Goal: Task Accomplishment & Management: Manage account settings

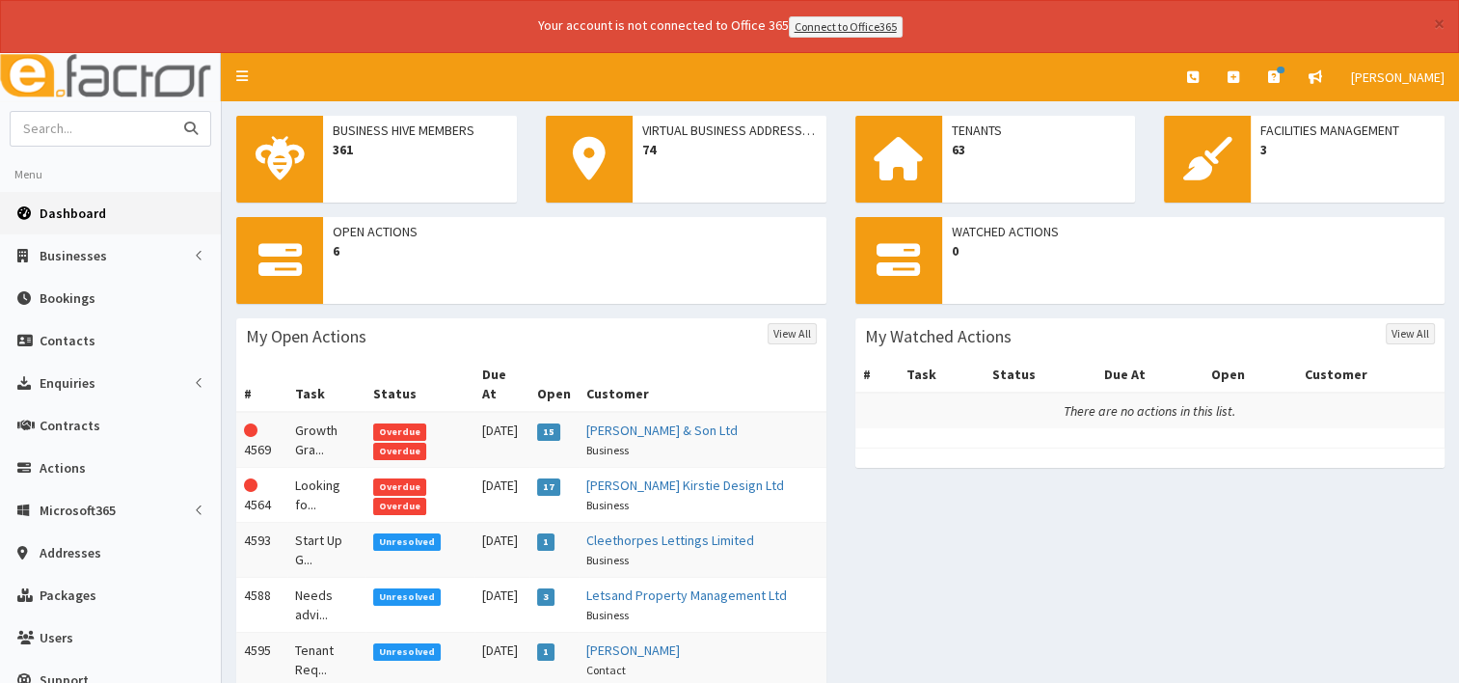
click at [74, 128] on input "text" at bounding box center [92, 129] width 162 height 34
type input "ozlam"
click at [181, 123] on button "submit" at bounding box center [191, 129] width 39 height 34
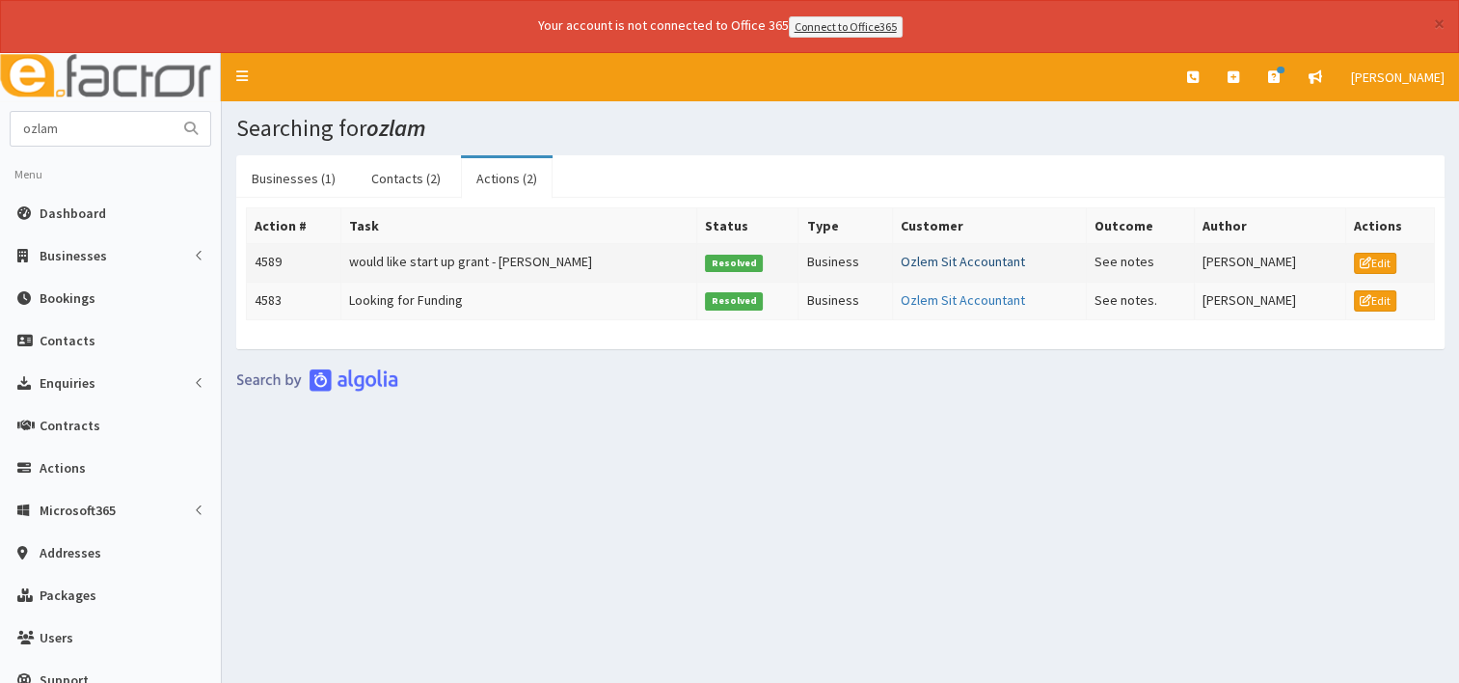
click at [953, 258] on link "Ozlem Sit Accountant" at bounding box center [962, 261] width 124 height 17
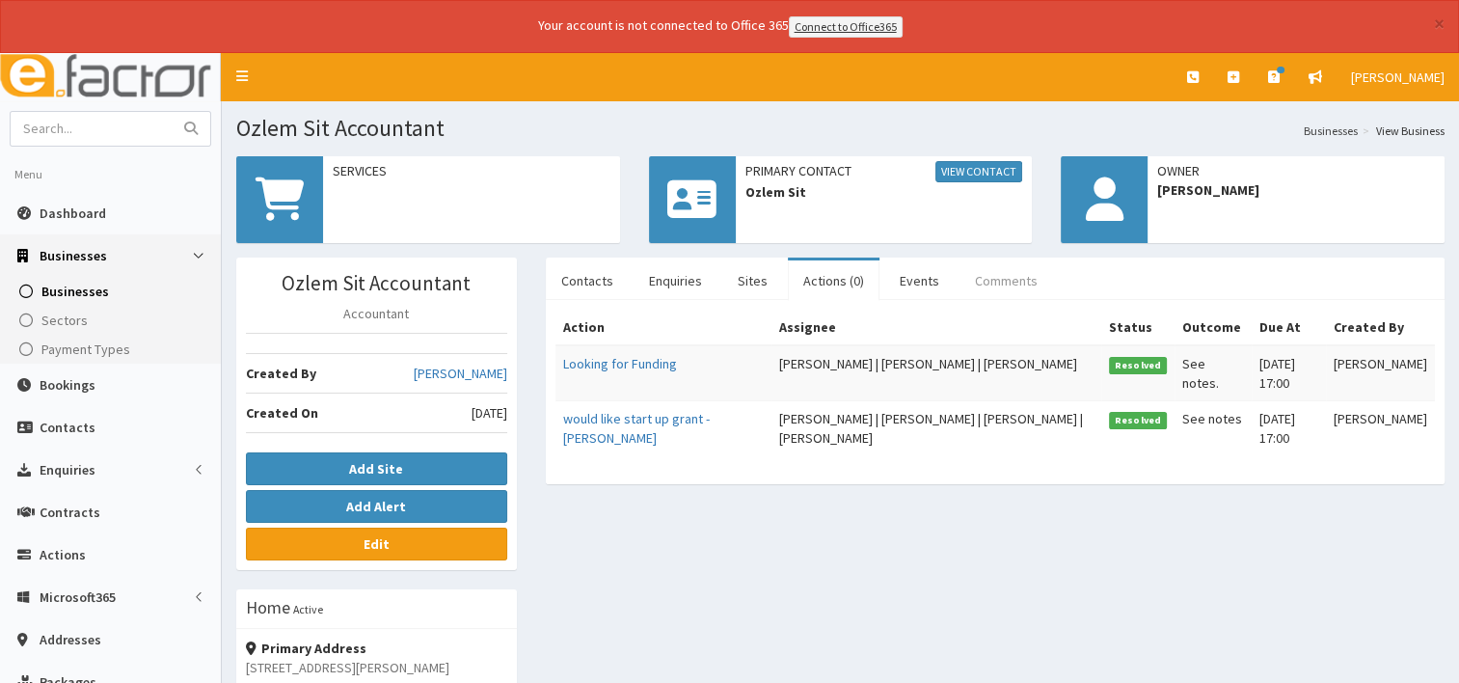
click at [980, 282] on link "Comments" at bounding box center [1006, 280] width 94 height 40
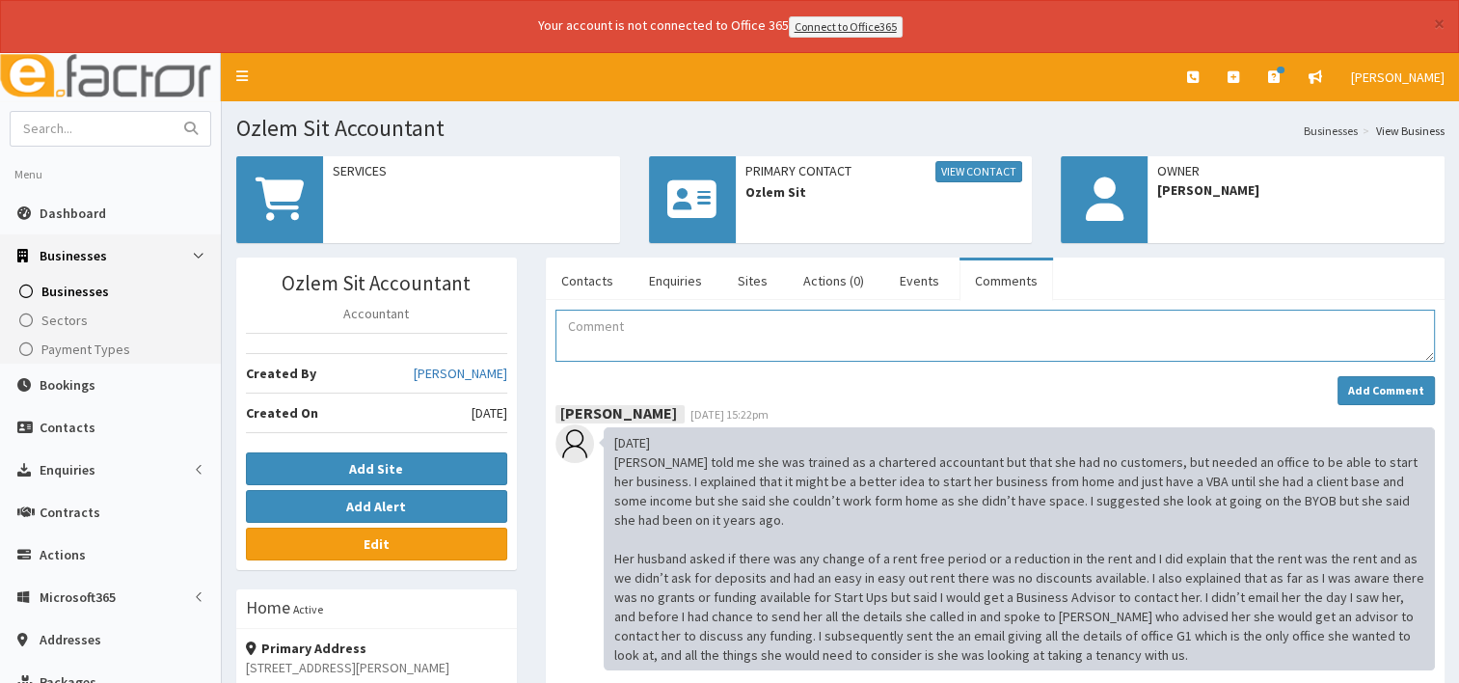
click at [593, 324] on textarea "Comment" at bounding box center [994, 335] width 879 height 52
type textarea "e"
paste textarea "Hi Gina, Another issue is, I viewed one of e factor' office at St Peter's Avenu…"
drag, startPoint x: 676, startPoint y: 324, endPoint x: 718, endPoint y: 331, distance: 43.0
click at [679, 324] on textarea "Email from Ozlam: Hi Gina, Another issue is, I viewed one of e factor' office a…" at bounding box center [994, 335] width 879 height 52
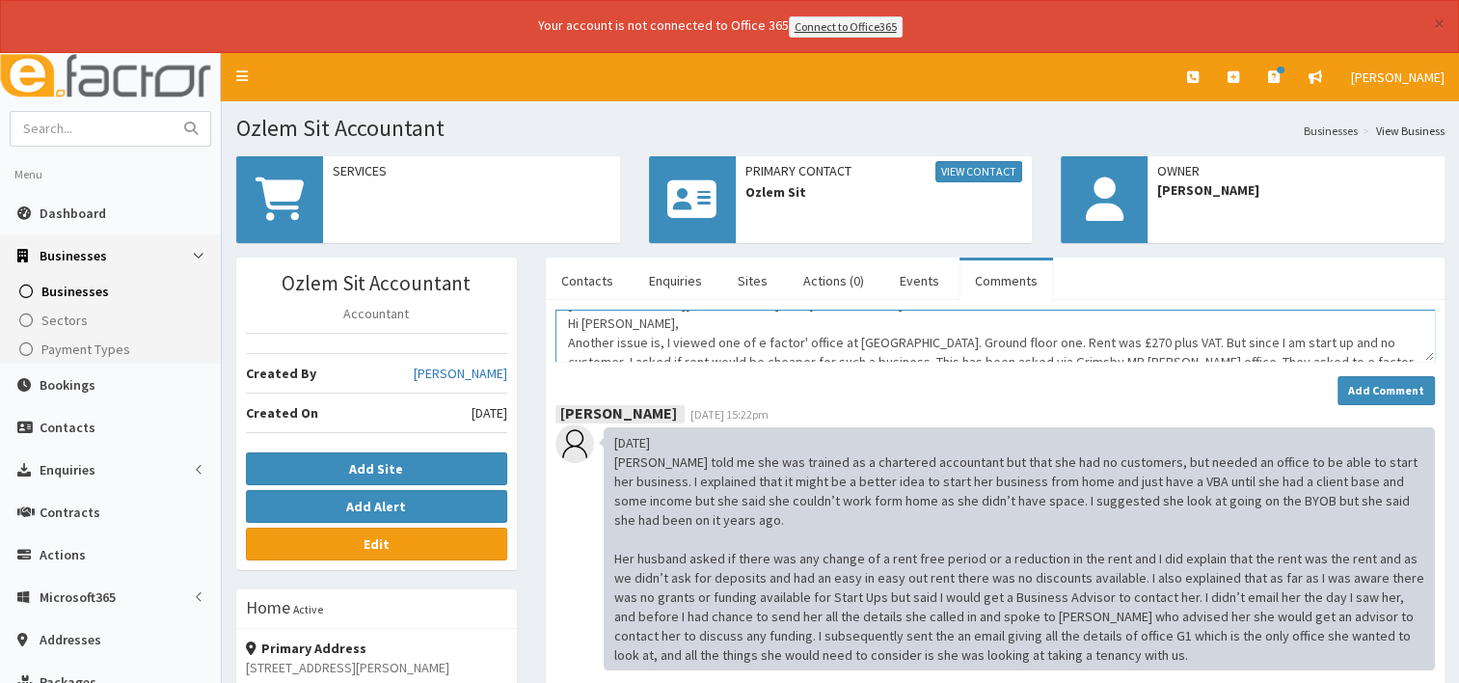
scroll to position [154, 0]
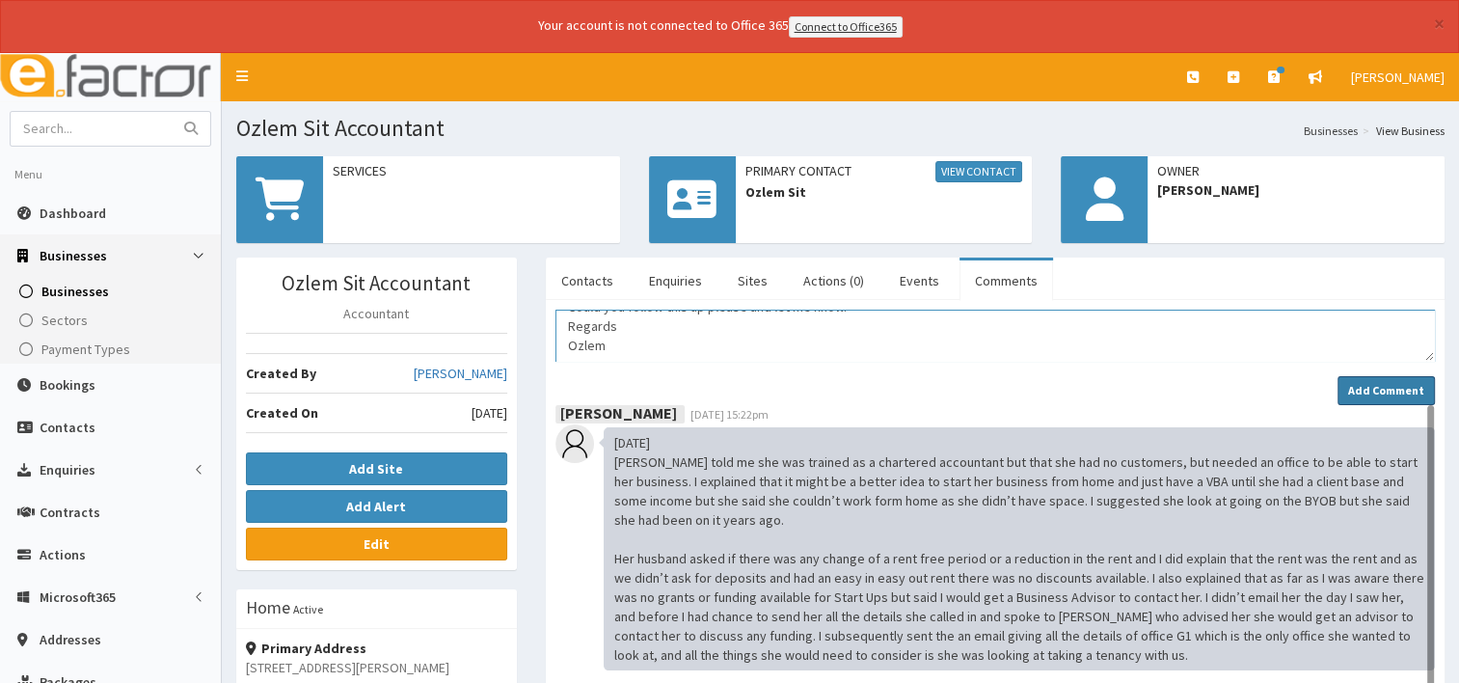
type textarea "Email from Ozlem - she has also sent rude responses to Michelle at NBV, regardi…"
click at [1369, 390] on strong "Add Comment" at bounding box center [1386, 390] width 76 height 14
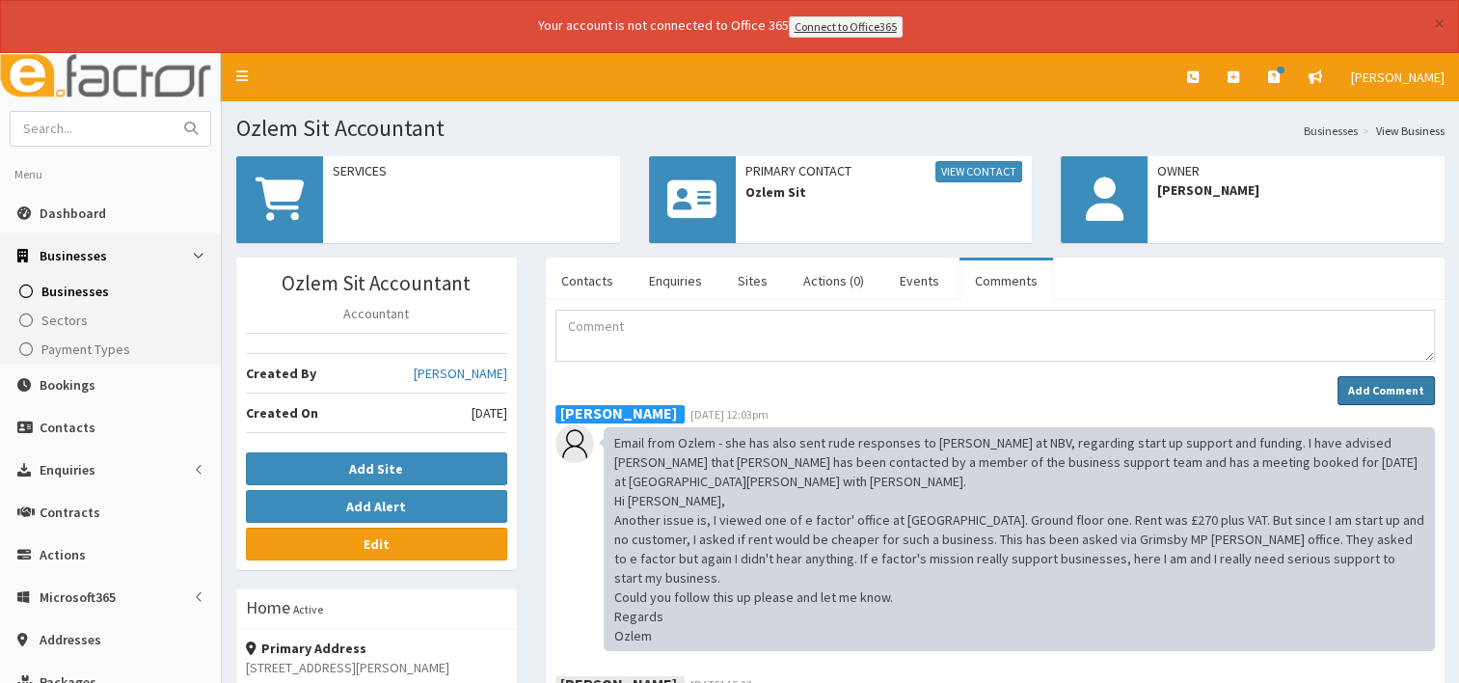
click at [1373, 388] on strong "Add Comment" at bounding box center [1386, 390] width 76 height 14
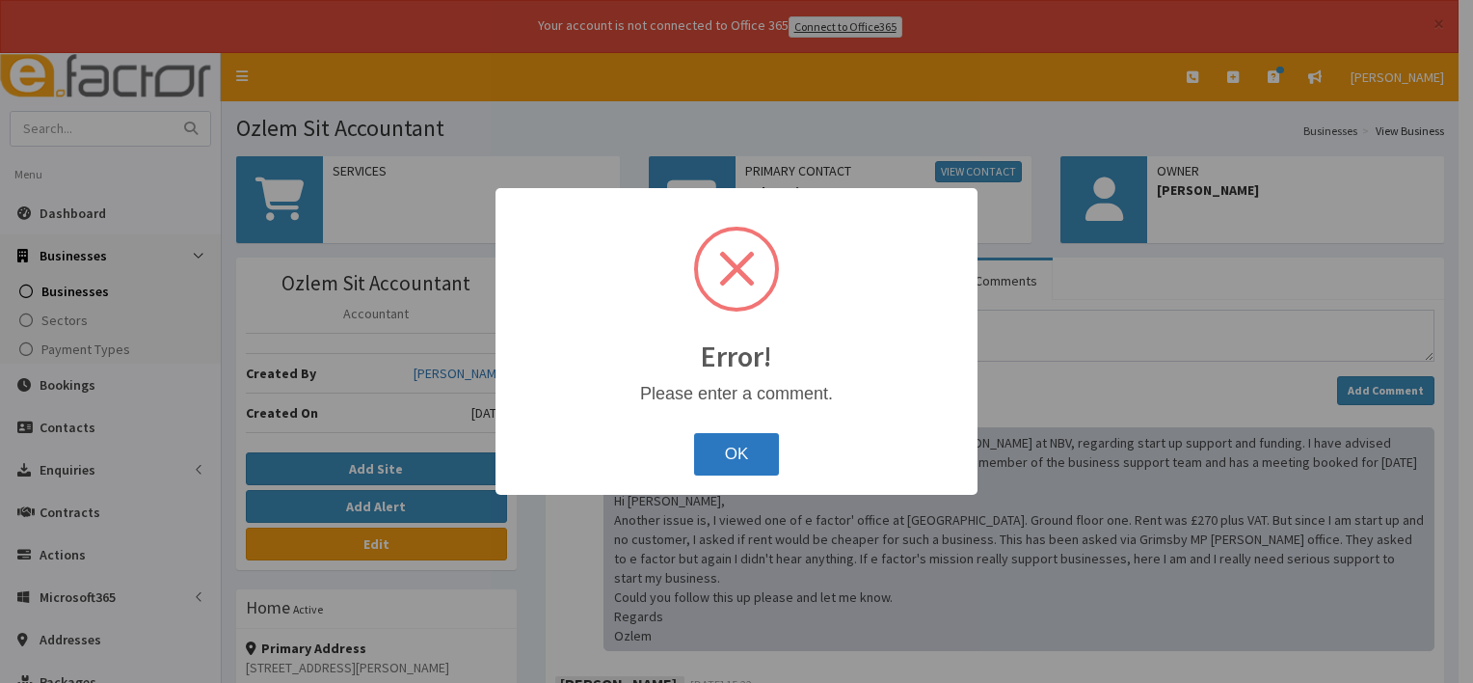
click at [737, 456] on button "OK" at bounding box center [737, 454] width 86 height 42
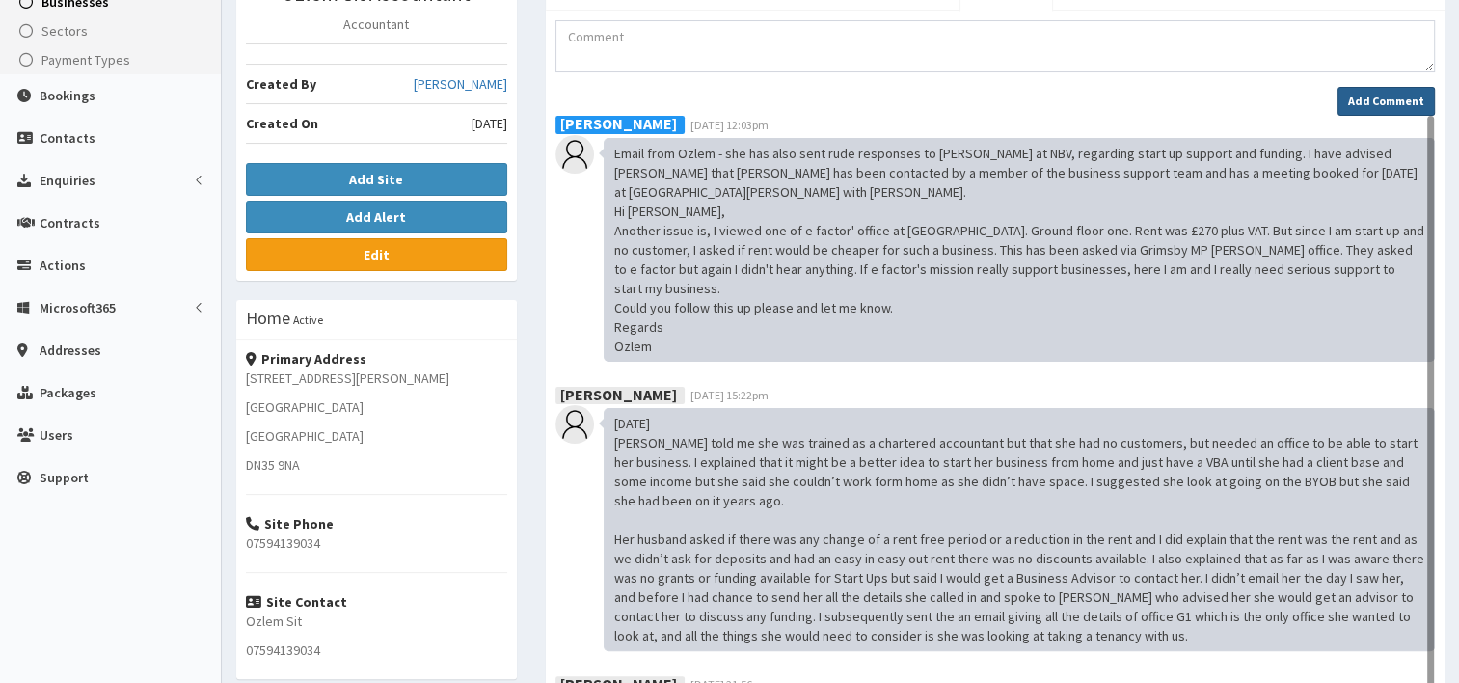
scroll to position [96, 0]
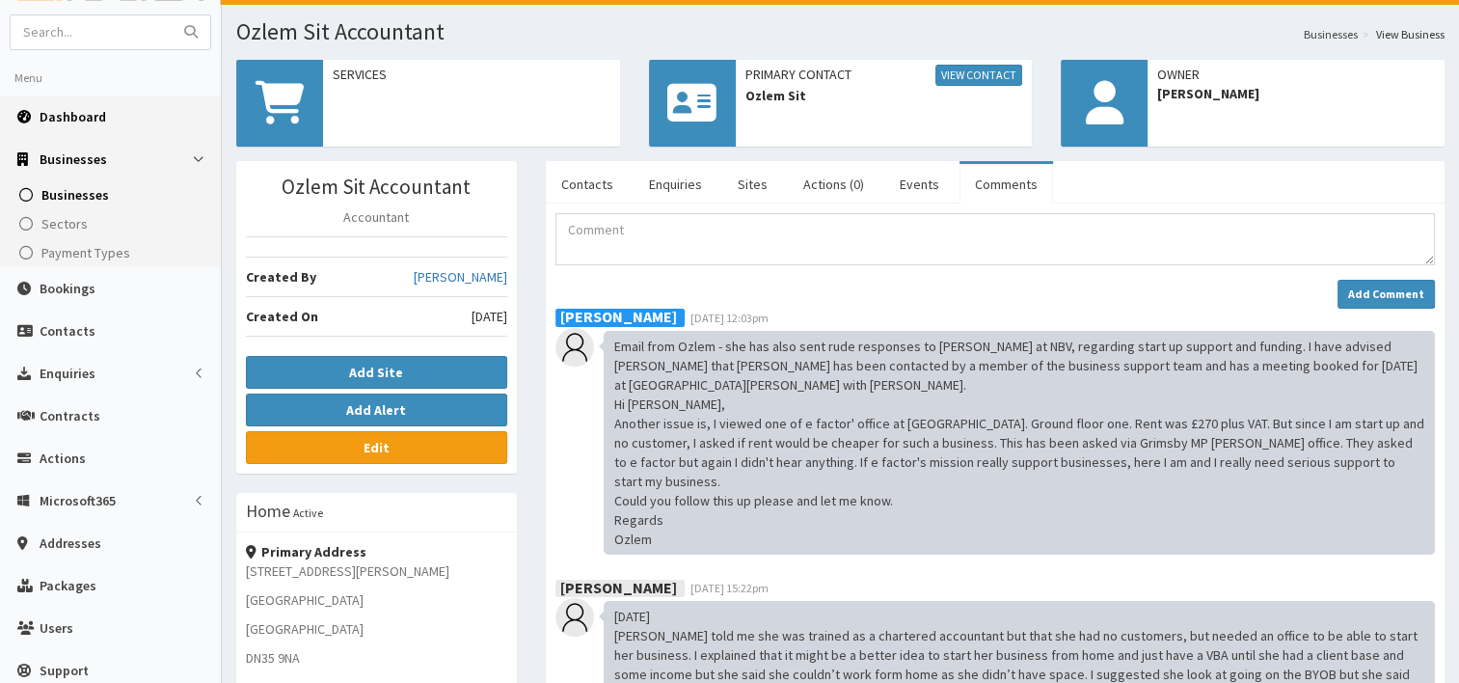
click at [62, 116] on span "Dashboard" at bounding box center [73, 116] width 67 height 17
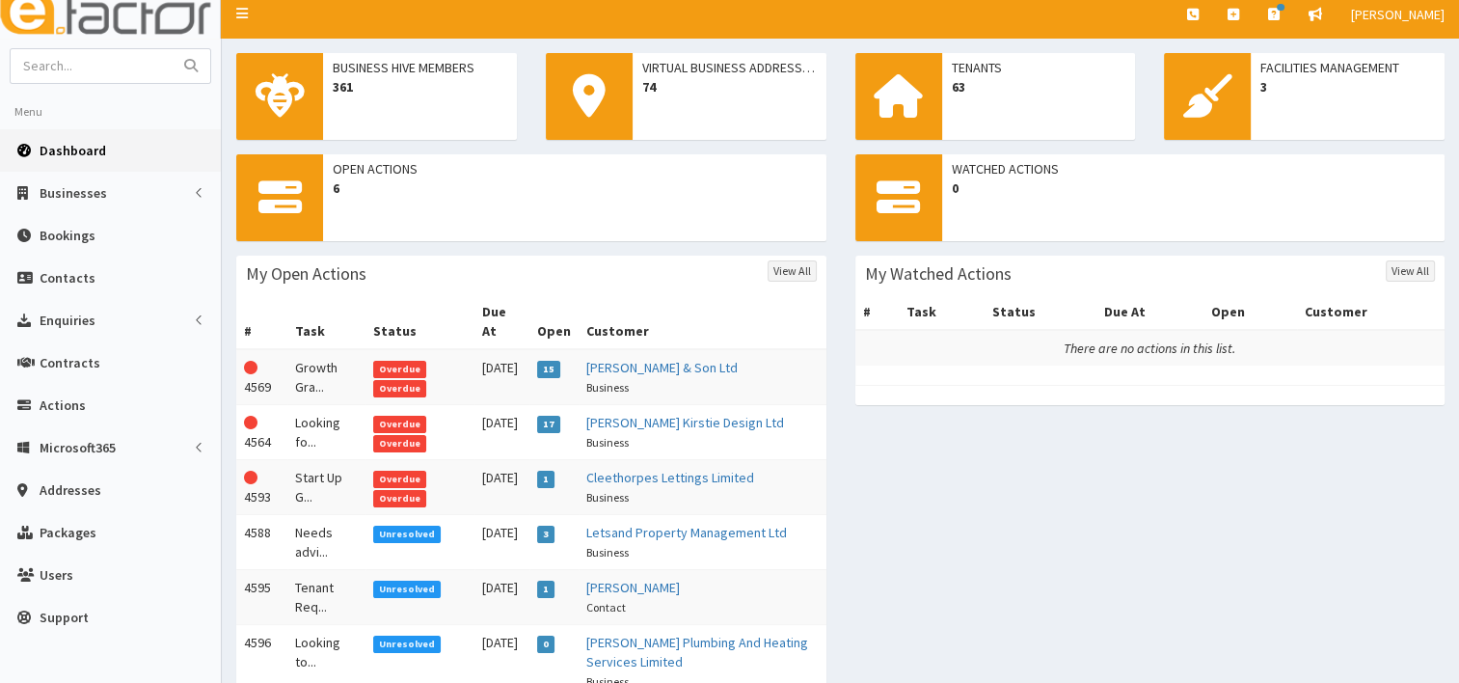
scroll to position [96, 0]
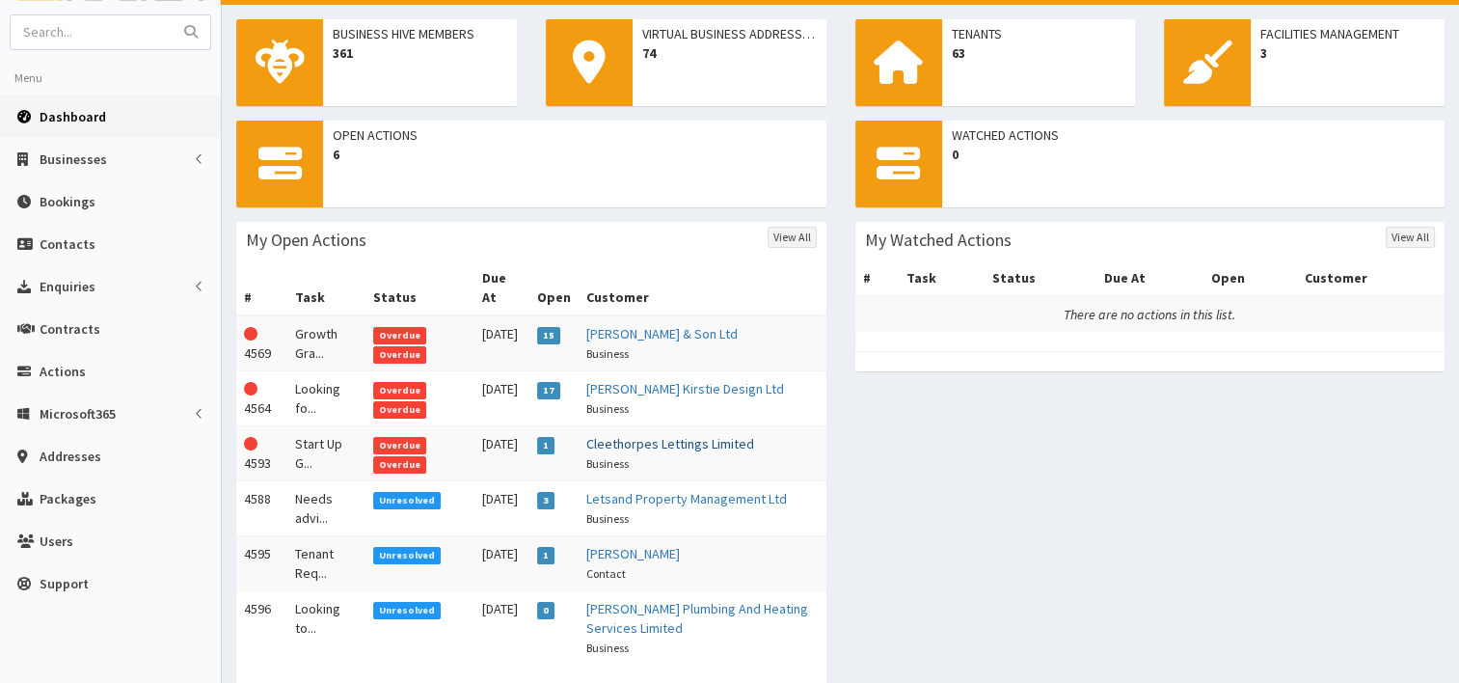
click at [645, 435] on link "Cleethorpes Lettings Limited" at bounding box center [670, 443] width 168 height 17
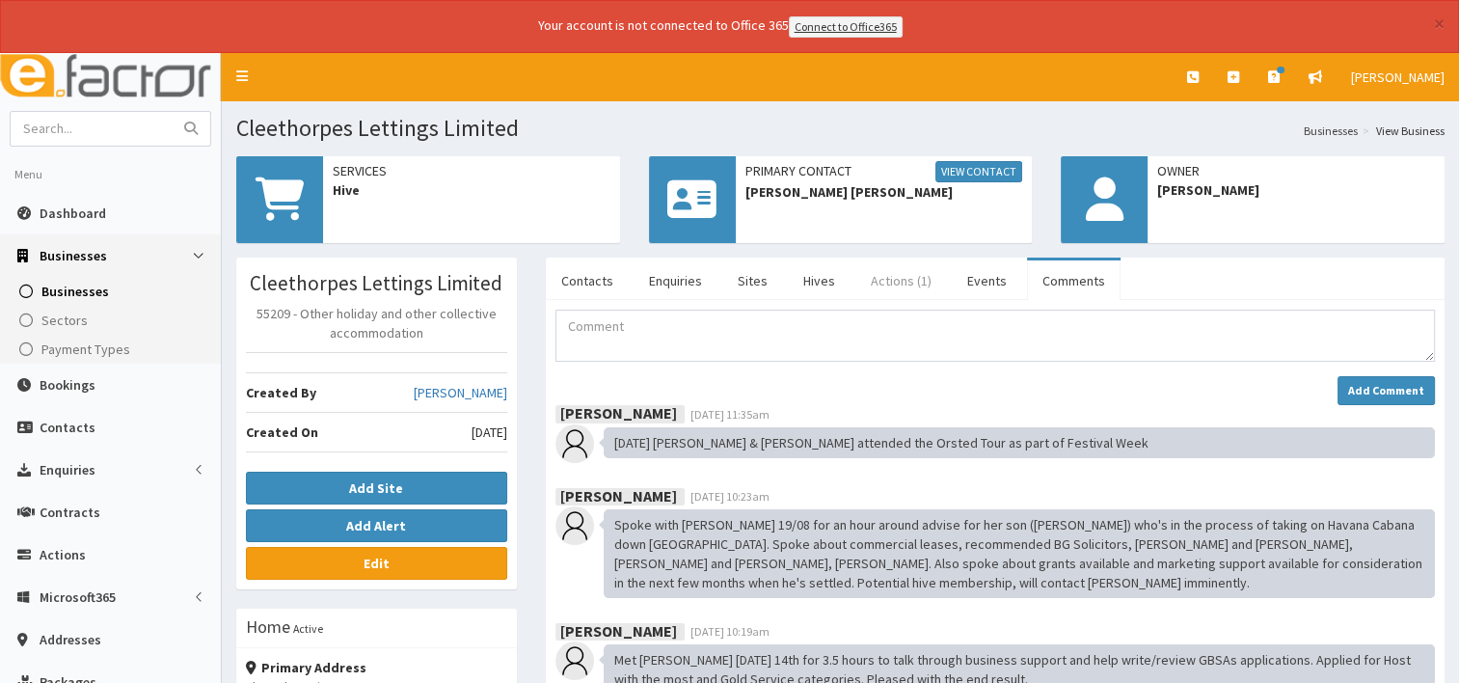
click at [889, 282] on link "Actions (1)" at bounding box center [901, 280] width 92 height 40
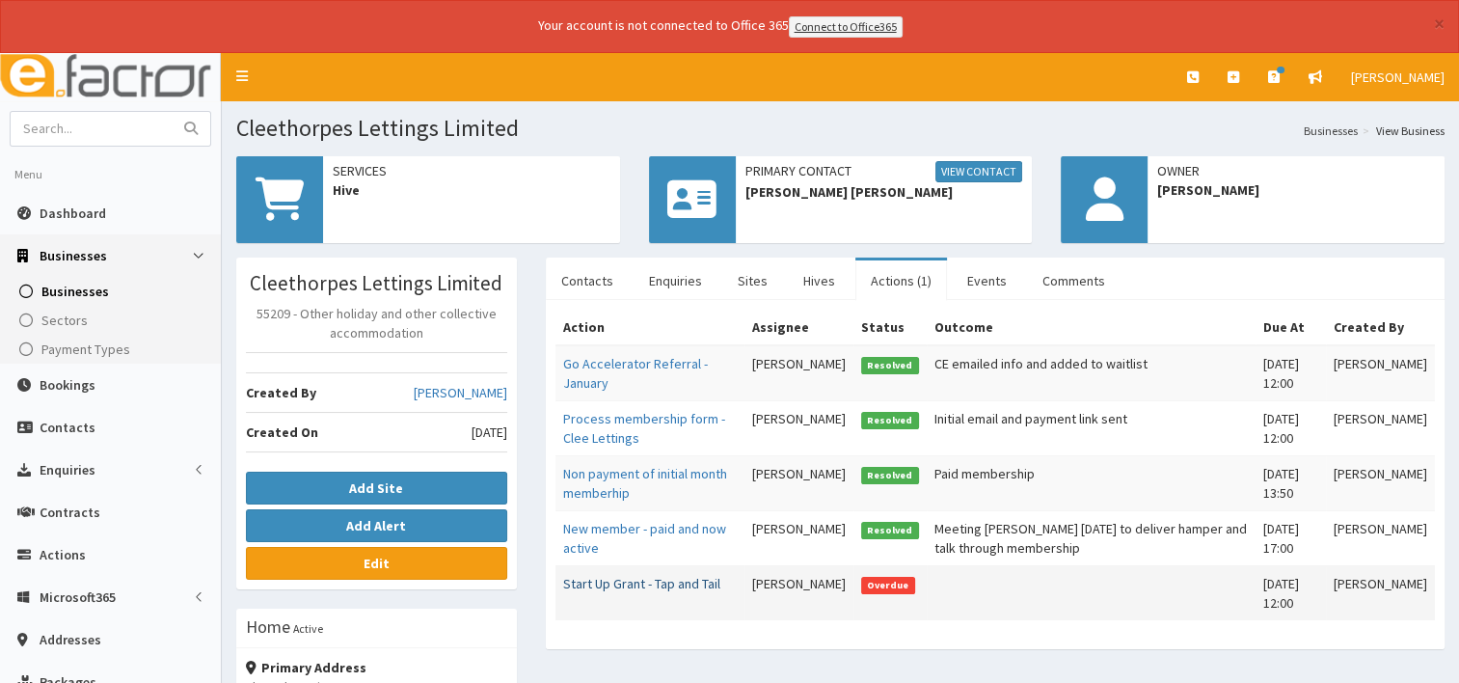
click at [635, 579] on link "Start Up Grant - Tap and Tail" at bounding box center [641, 583] width 157 height 17
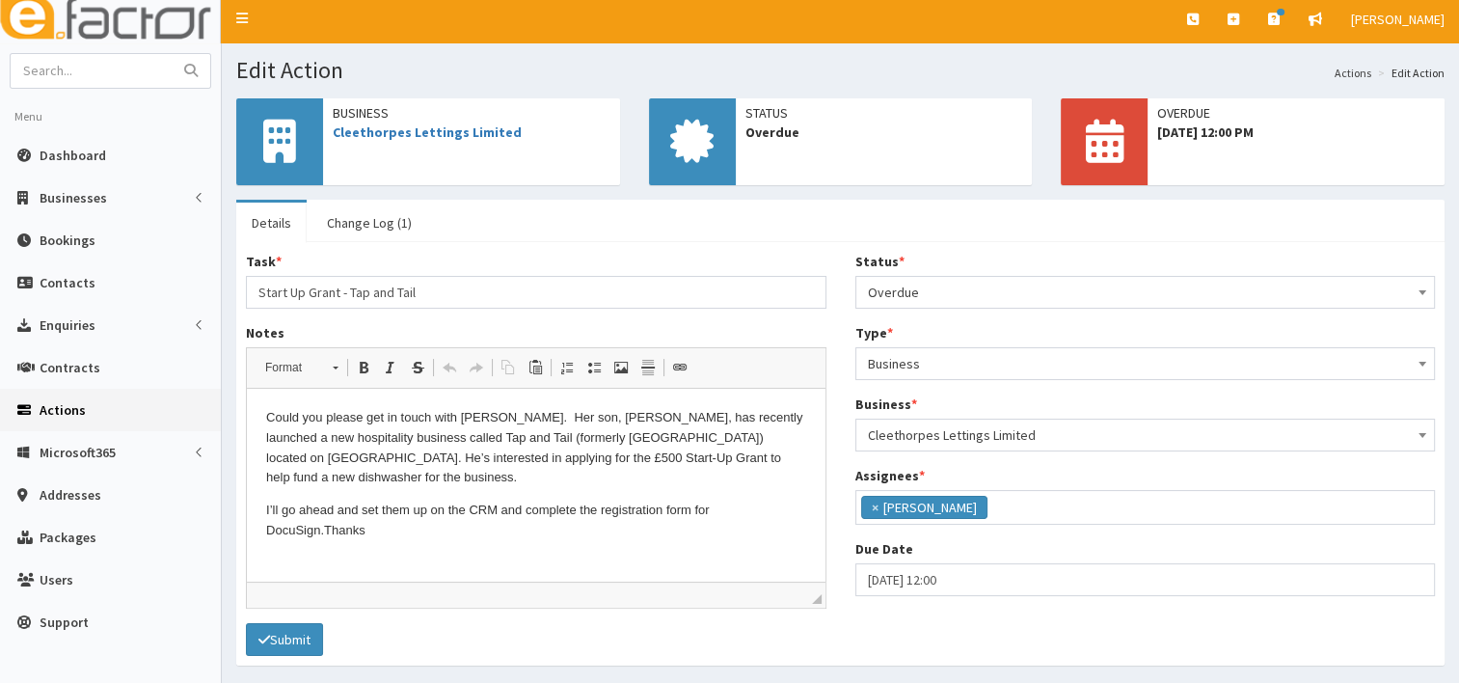
scroll to position [24, 0]
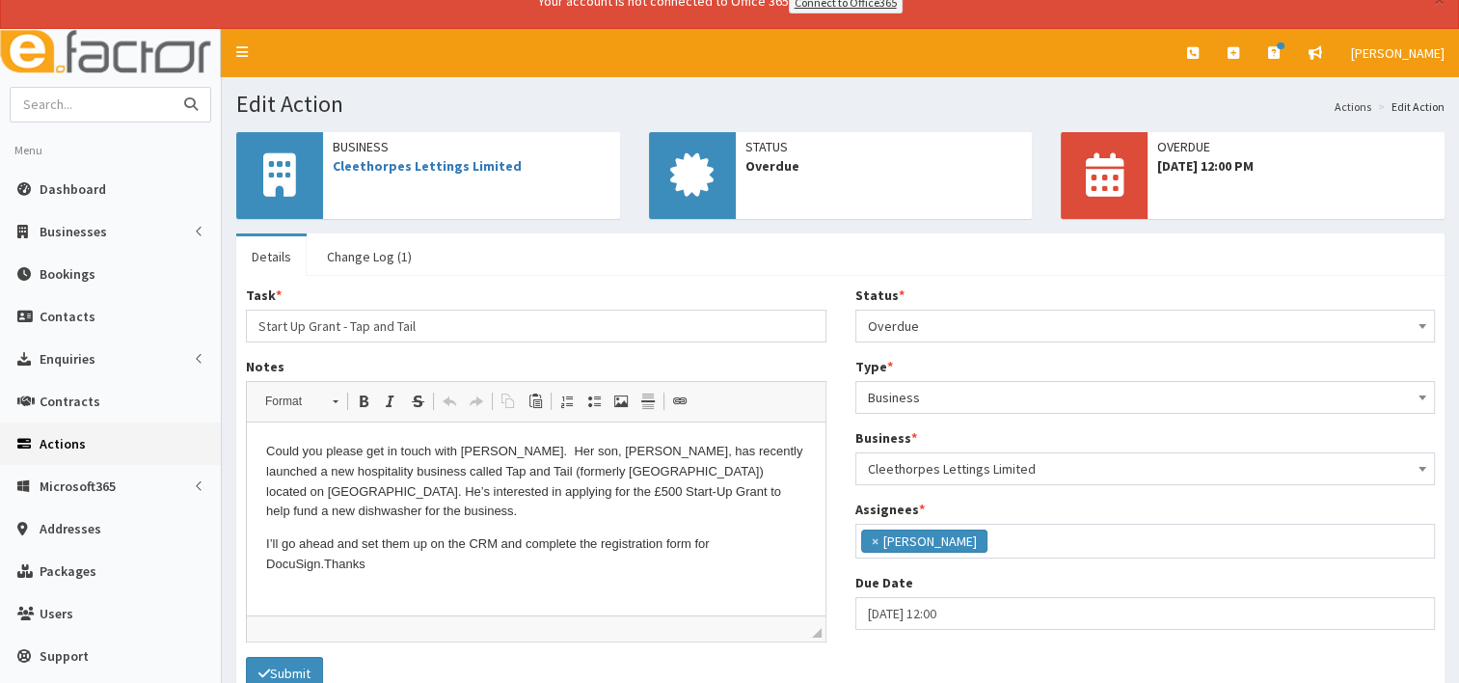
click at [64, 105] on input "text" at bounding box center [92, 105] width 162 height 34
type input "tap and tail"
click at [172, 88] on button "submit" at bounding box center [191, 105] width 39 height 34
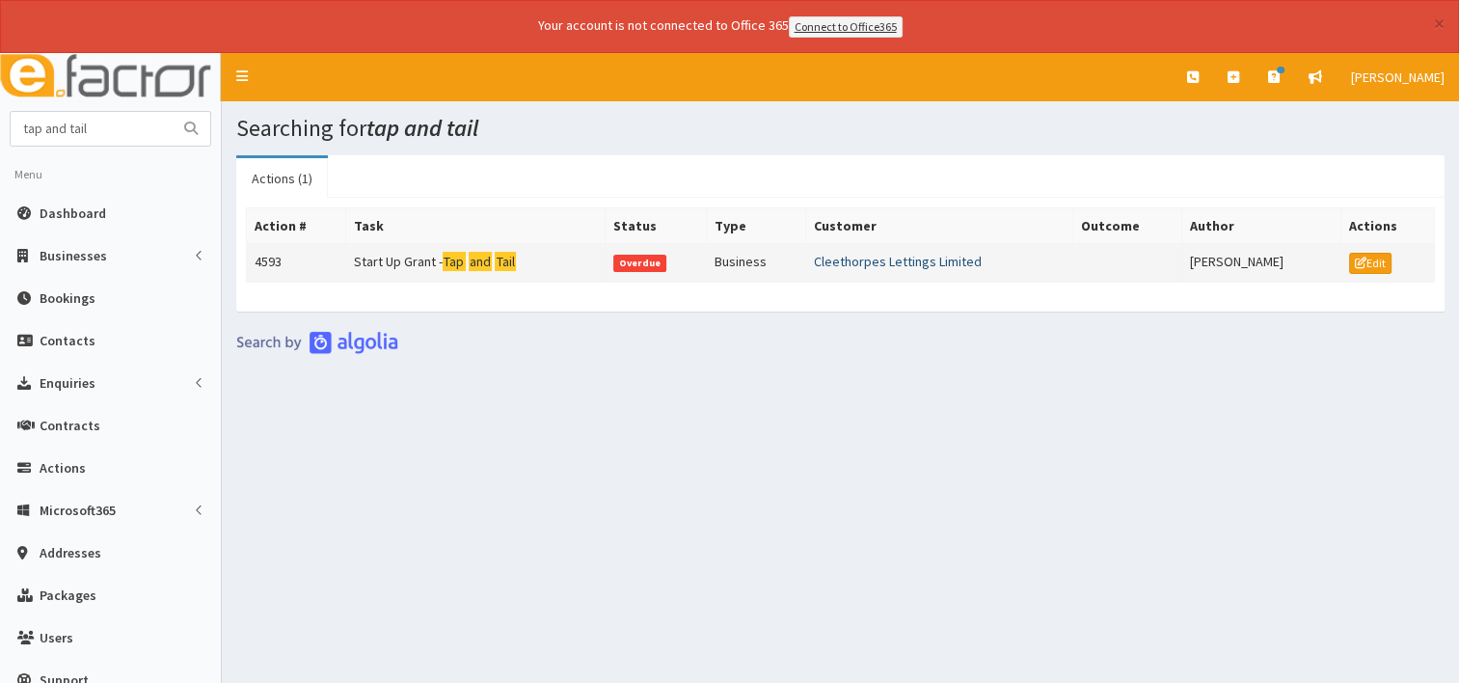
click at [872, 256] on link "Cleethorpes Lettings Limited" at bounding box center [898, 261] width 168 height 17
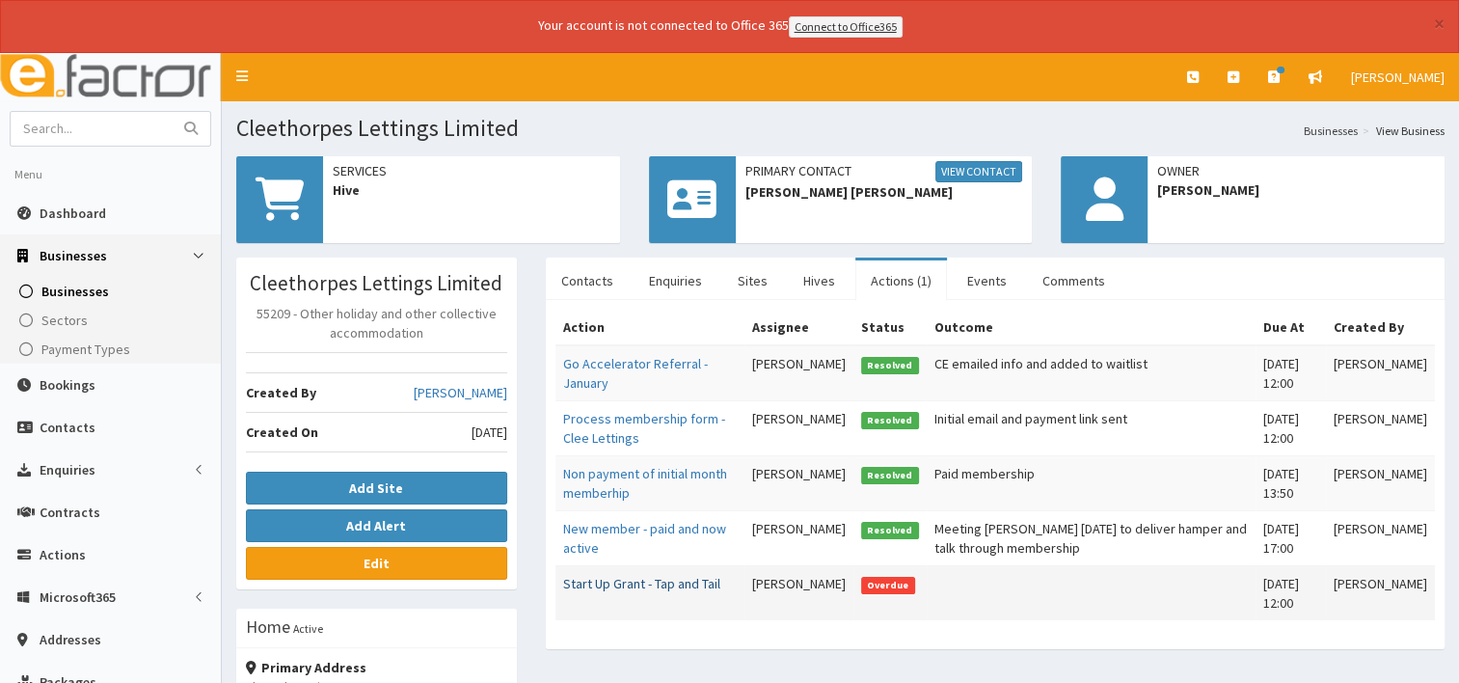
click at [673, 579] on link "Start Up Grant - Tap and Tail" at bounding box center [641, 583] width 157 height 17
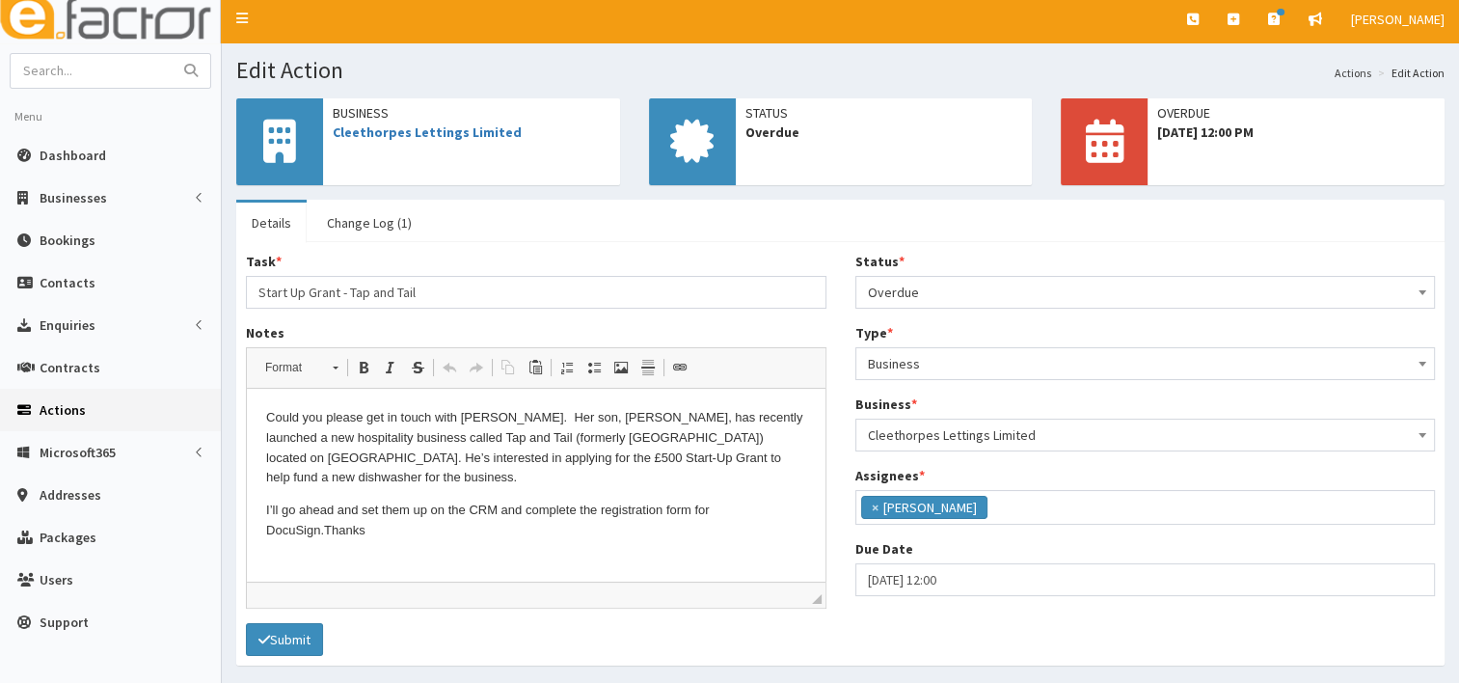
scroll to position [121, 0]
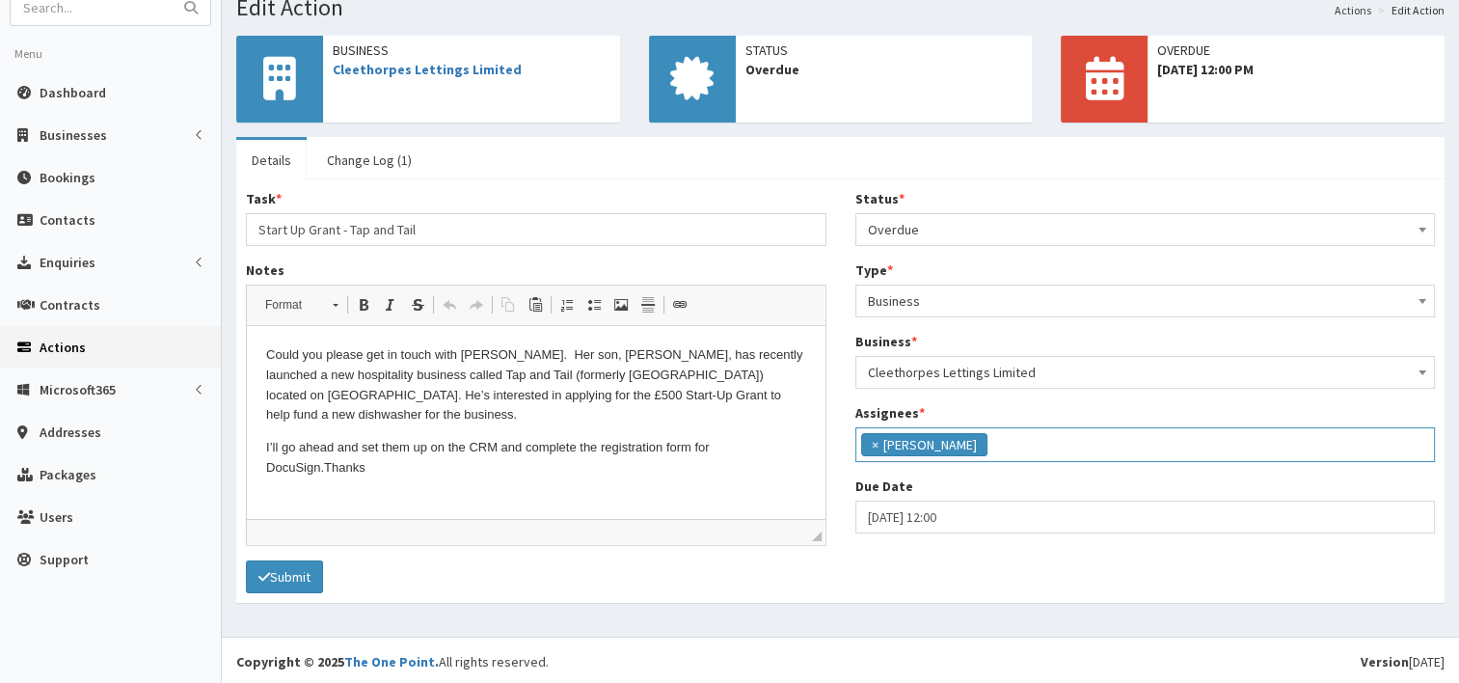
click at [1018, 441] on ul "× [PERSON_NAME]" at bounding box center [1145, 442] width 578 height 28
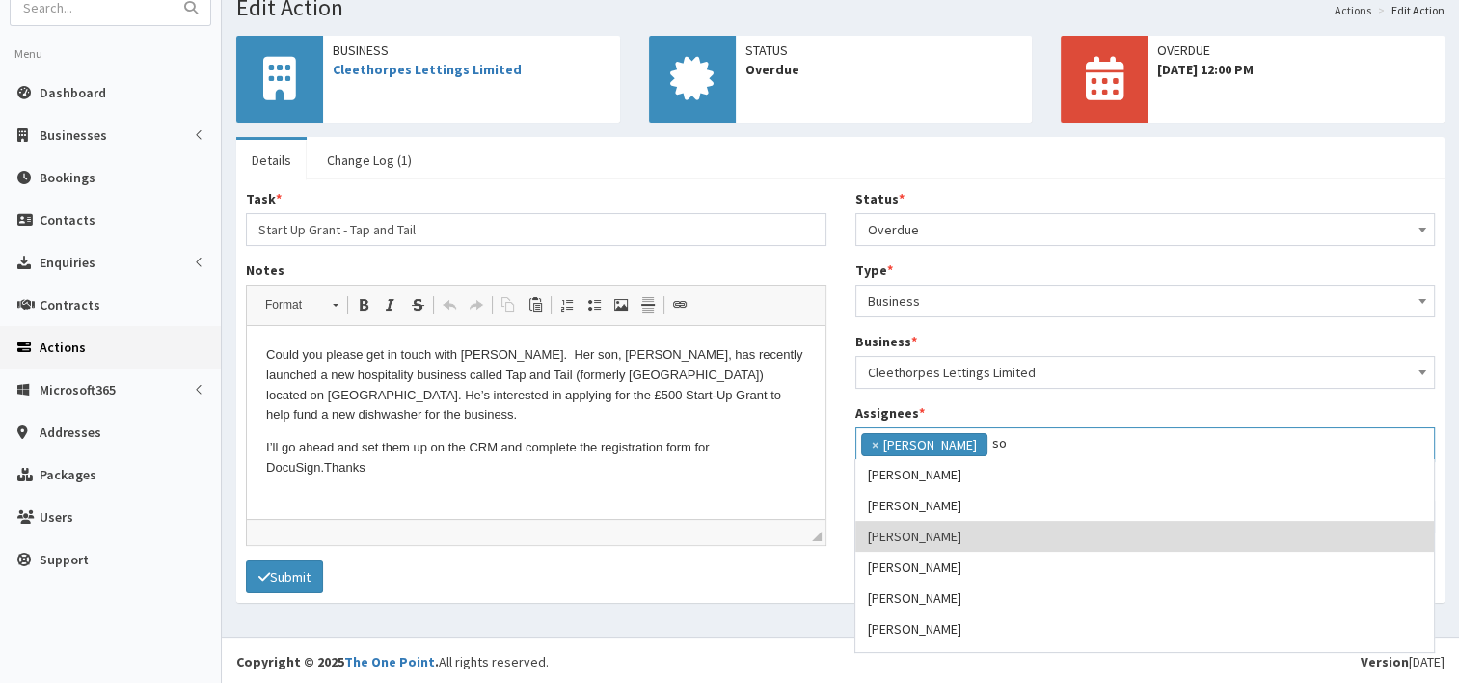
scroll to position [0, 0]
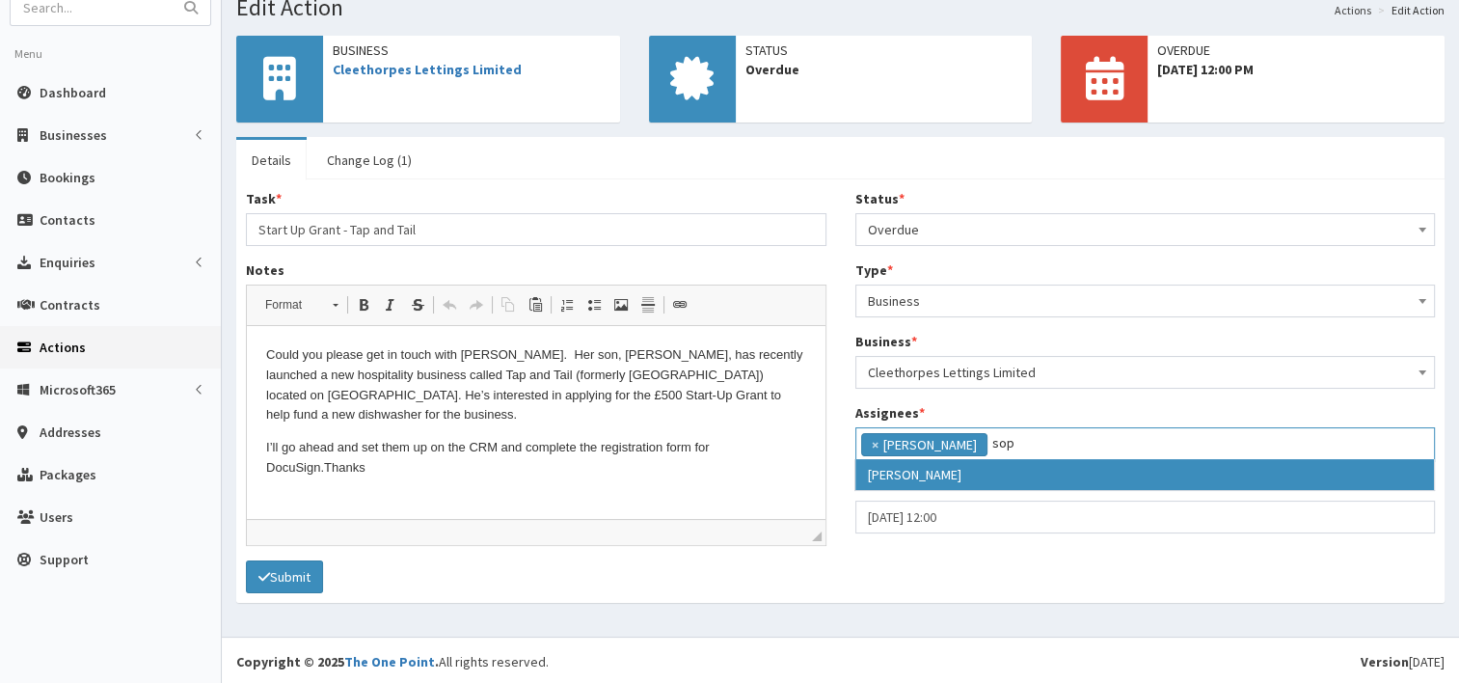
type input "sop"
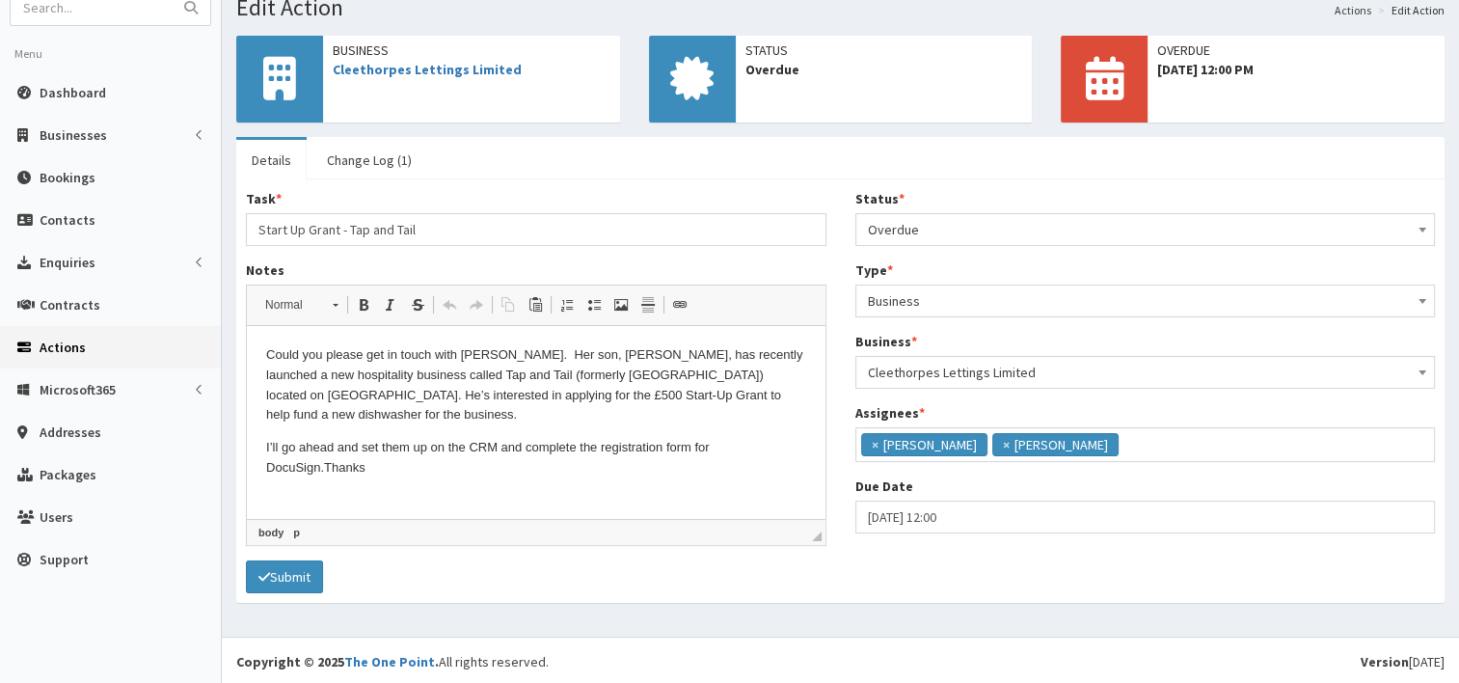
drag, startPoint x: 265, startPoint y: 356, endPoint x: 429, endPoint y: 491, distance: 212.3
click at [429, 491] on html "Could you please get in touch with [PERSON_NAME]. Her son, [PERSON_NAME], has r…" at bounding box center [536, 412] width 578 height 172
click at [482, 456] on p "I’ll go ahead and set them up on the CRM and complete the registration form for…" at bounding box center [536, 458] width 540 height 40
click at [441, 487] on html "Could you please get in touch with [PERSON_NAME]. Her son, [PERSON_NAME], has r…" at bounding box center [536, 412] width 578 height 172
click at [1007, 439] on span "×" at bounding box center [1006, 444] width 7 height 19
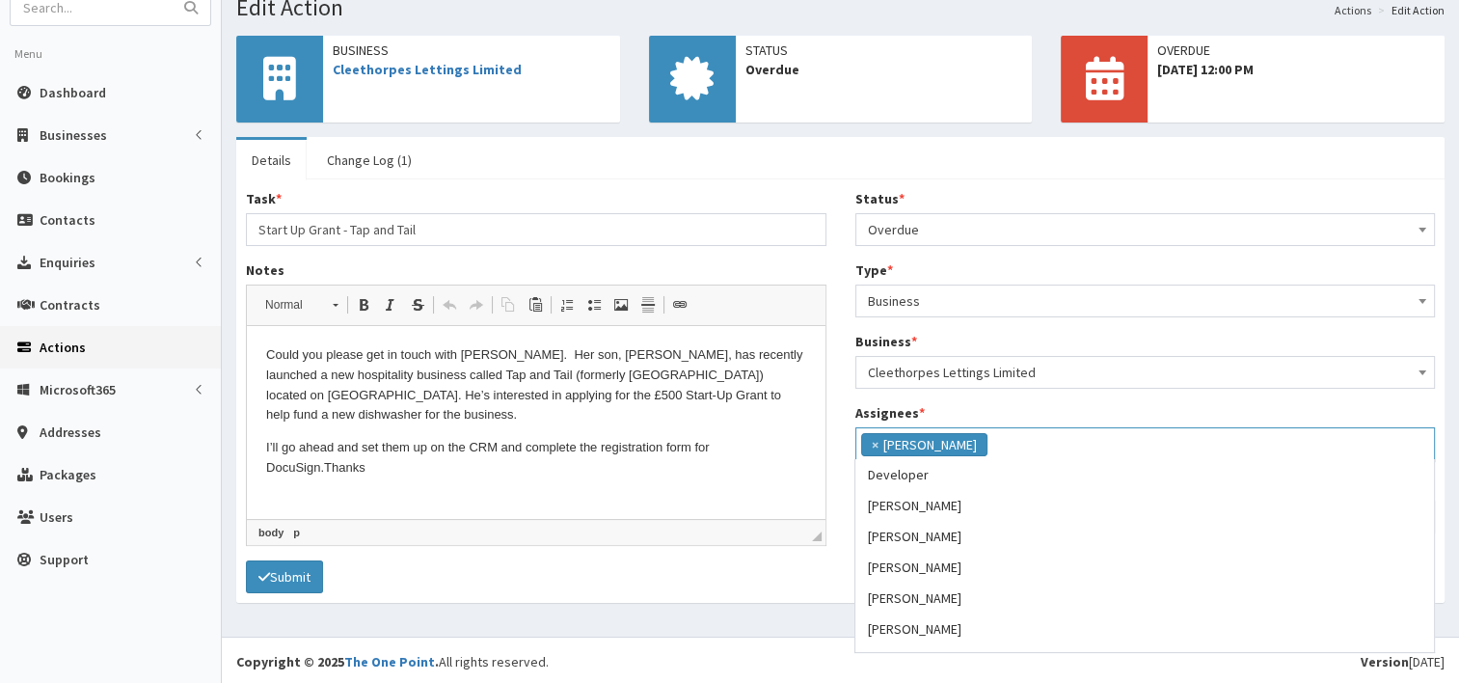
scroll to position [154, 0]
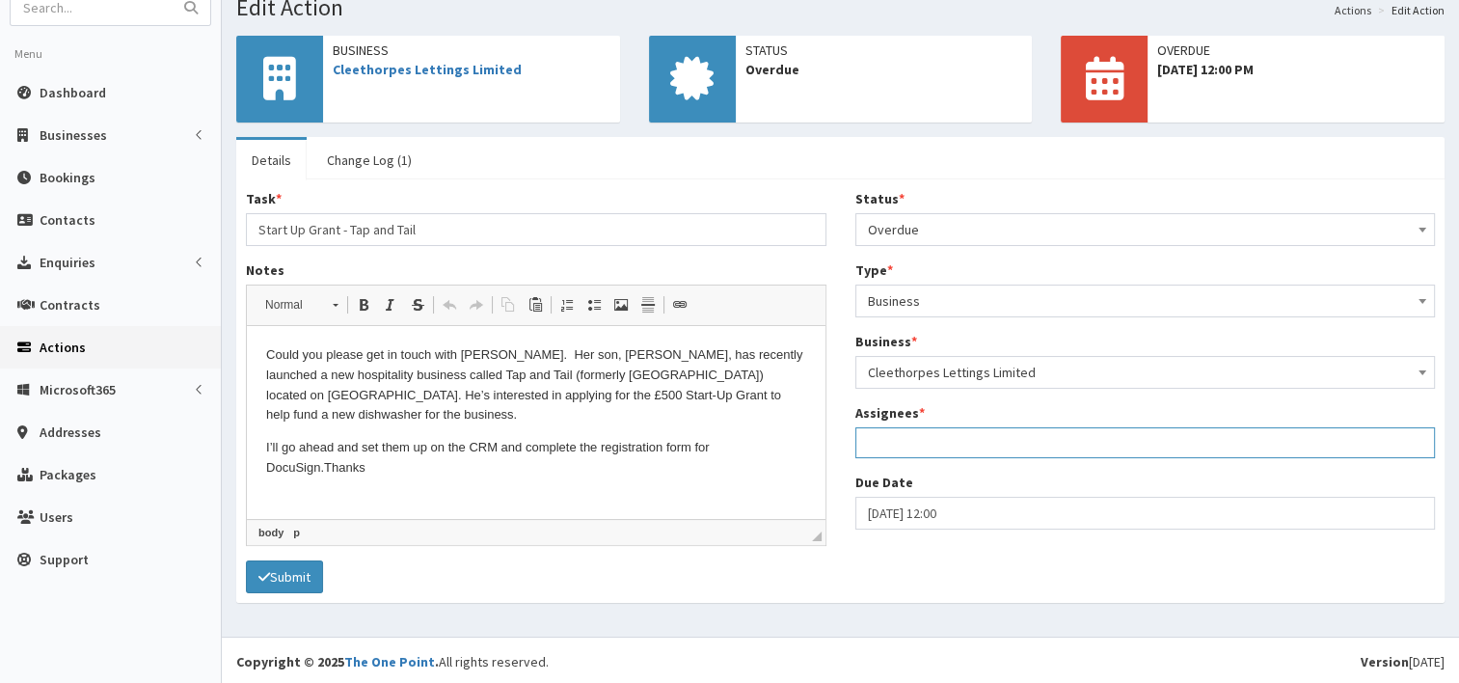
click at [891, 440] on ul at bounding box center [1145, 440] width 578 height 24
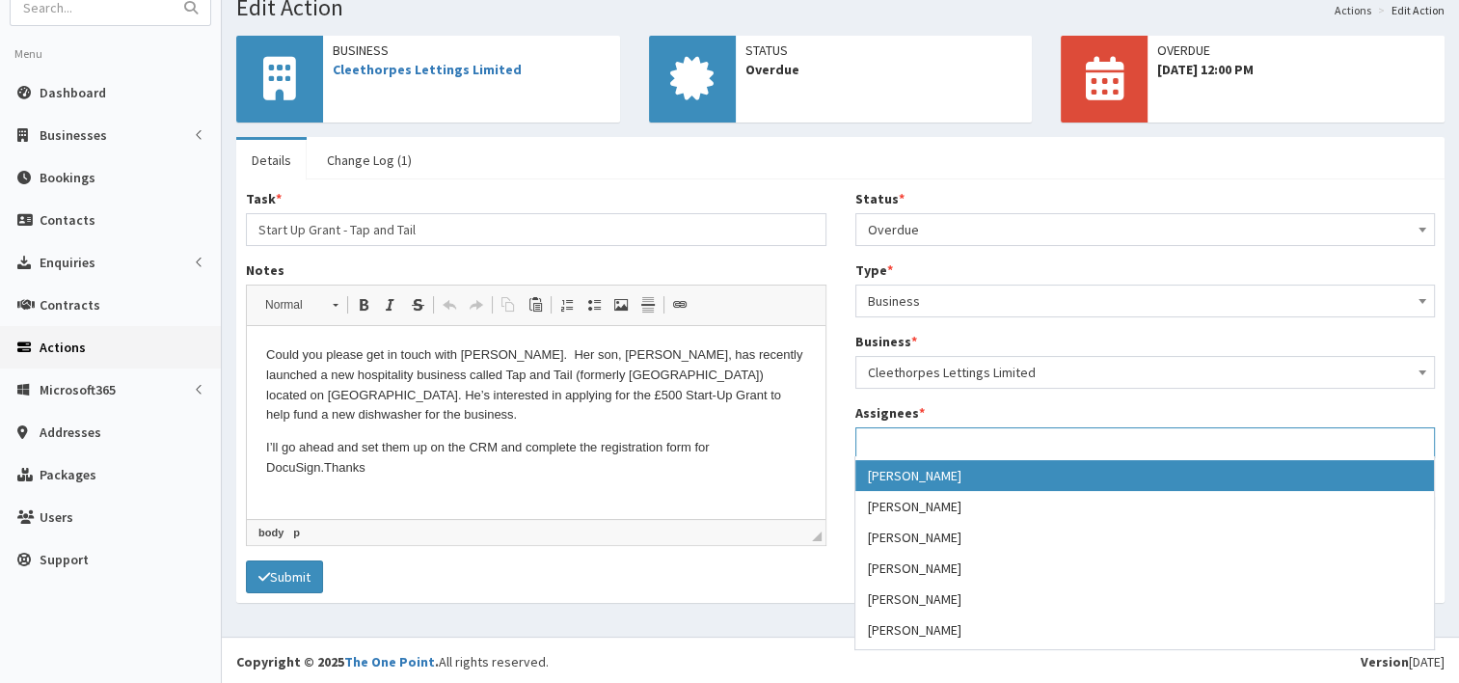
scroll to position [193, 0]
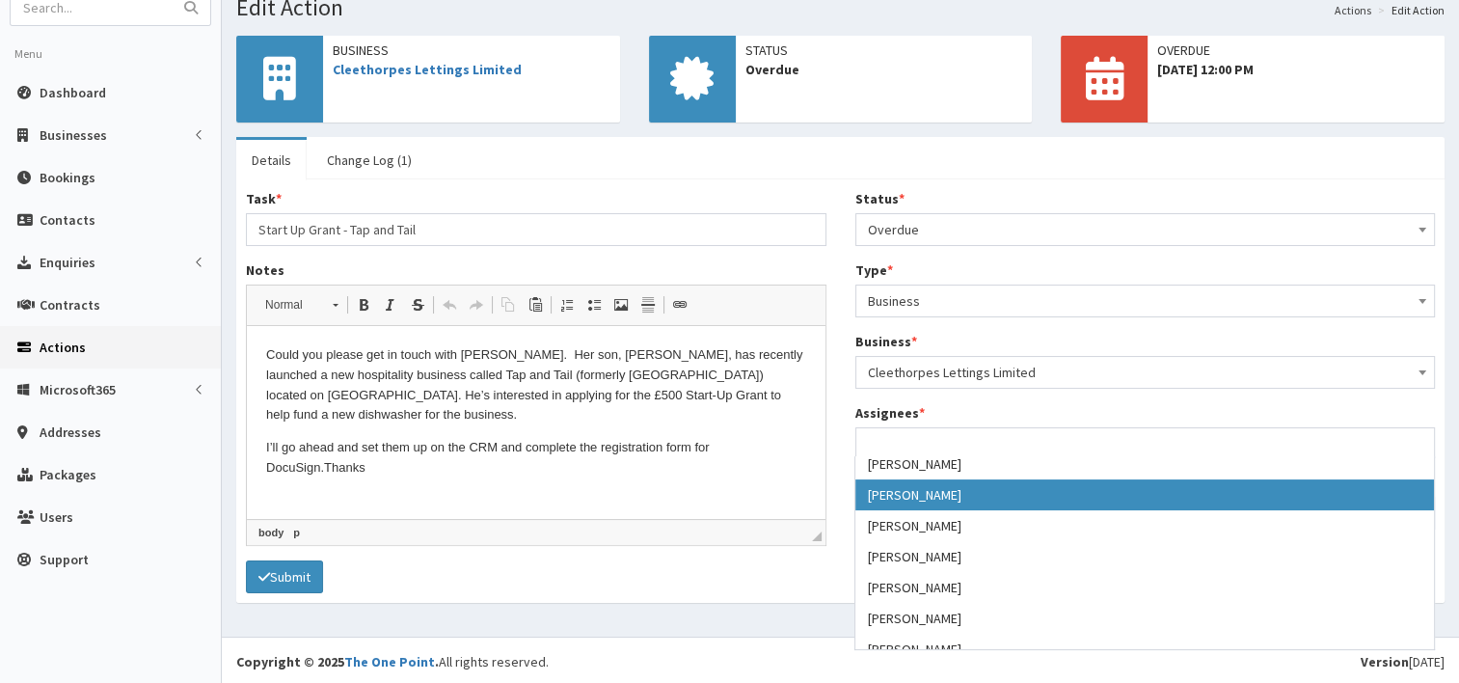
select select "20"
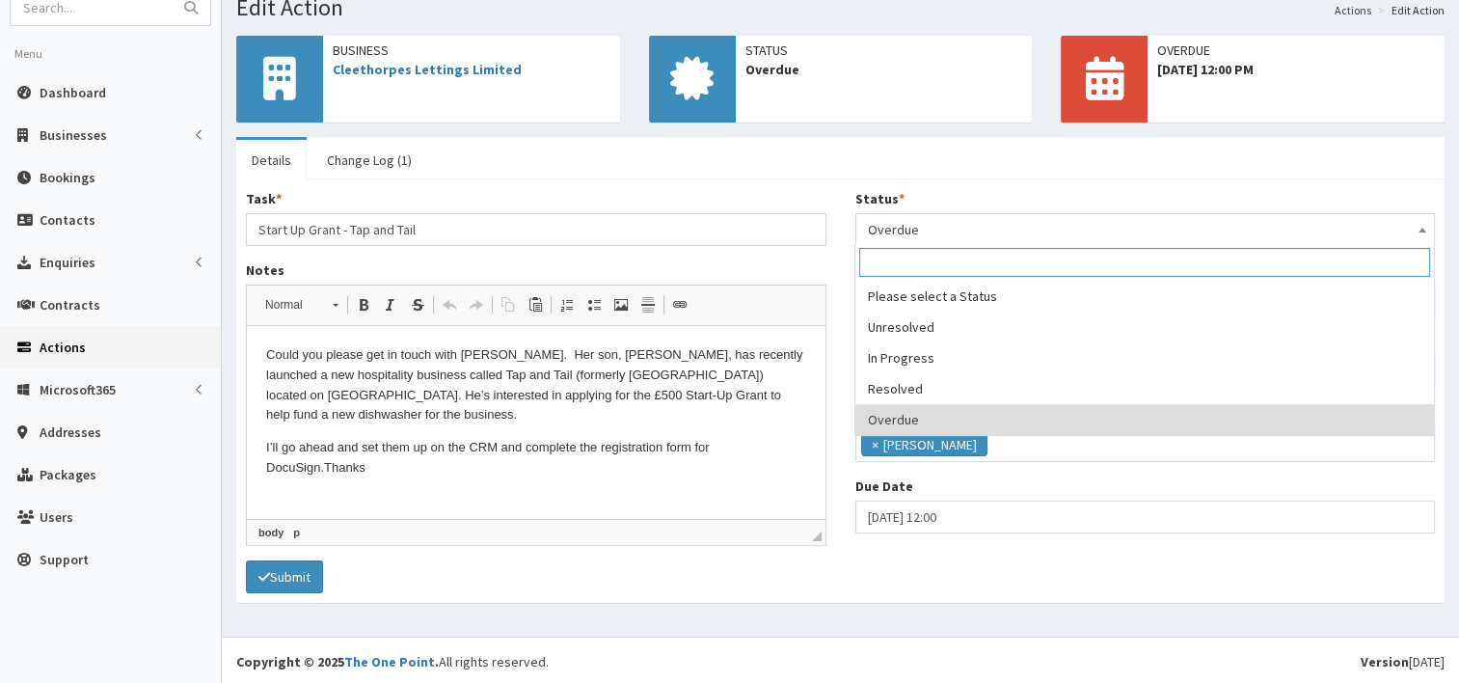
click at [1428, 224] on span at bounding box center [1421, 227] width 19 height 27
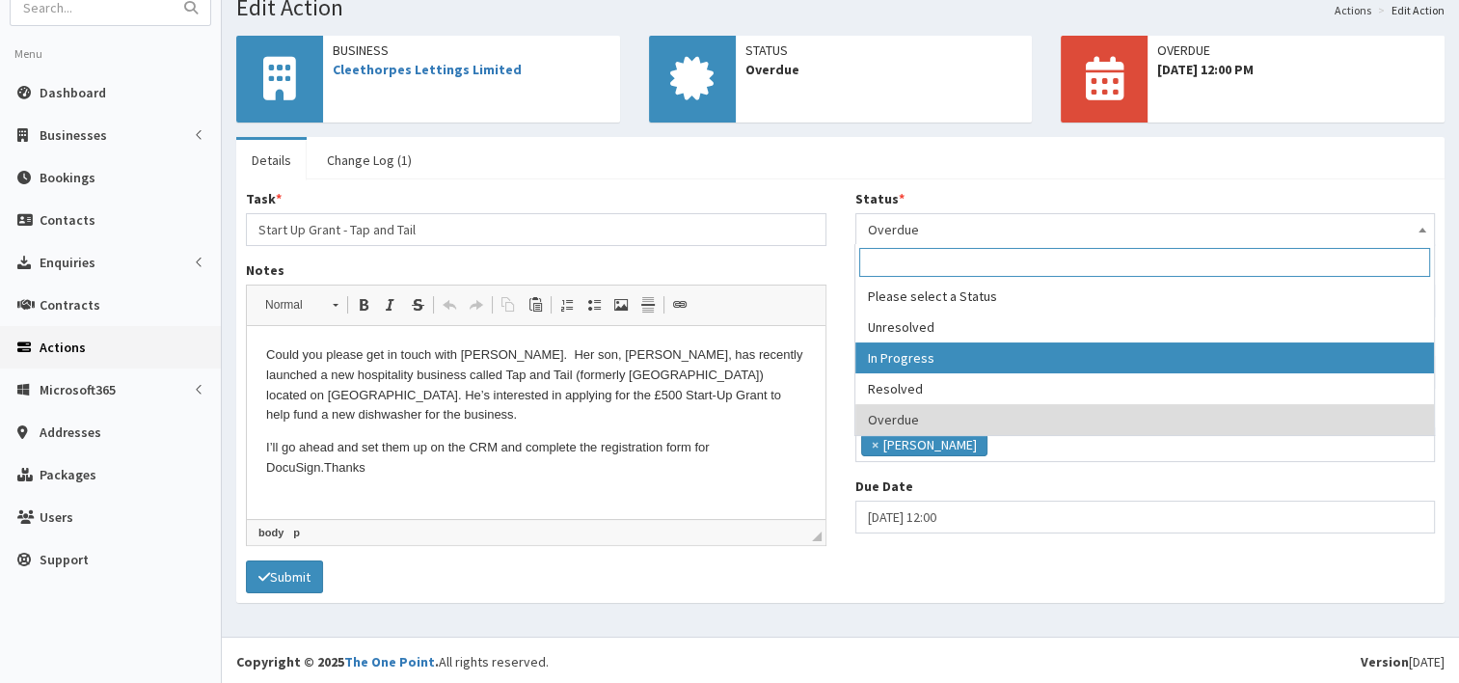
select select "2"
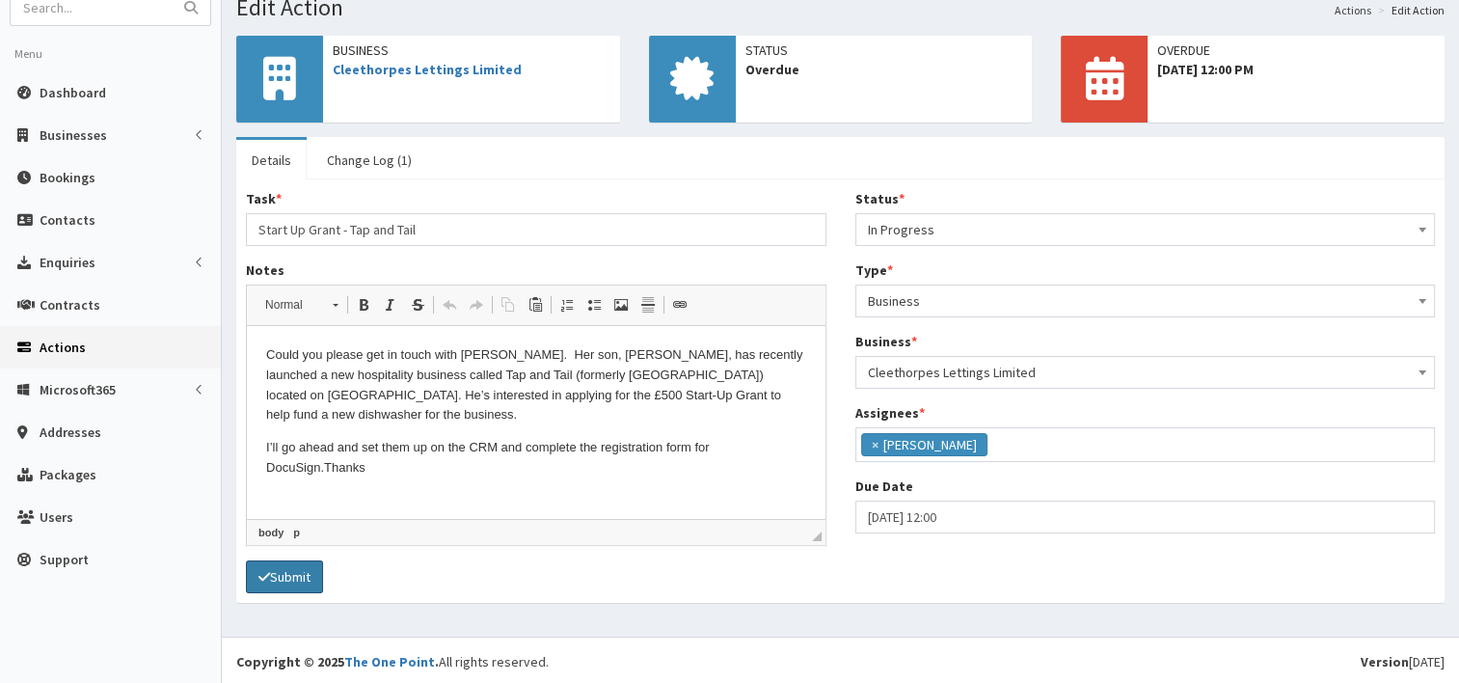
click at [285, 575] on button "Submit" at bounding box center [284, 576] width 77 height 33
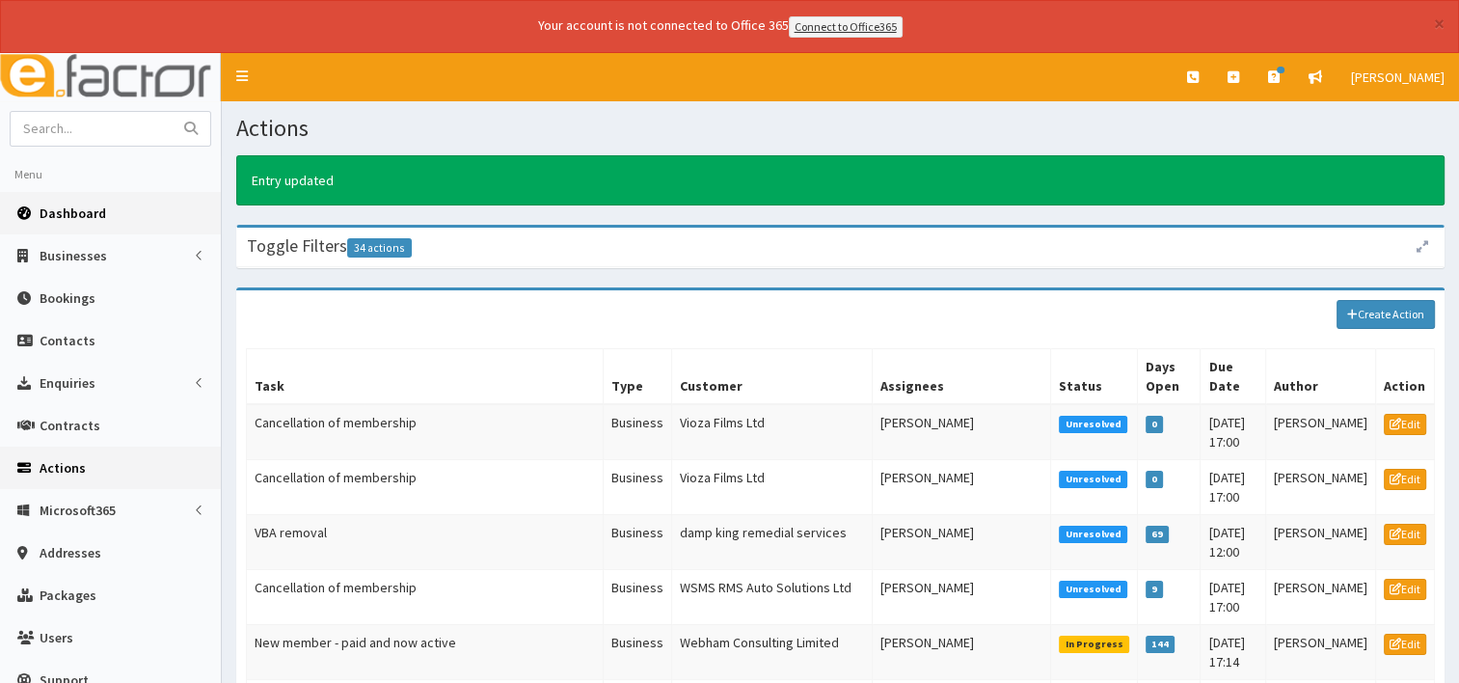
click at [77, 223] on link "Dashboard" at bounding box center [110, 213] width 221 height 42
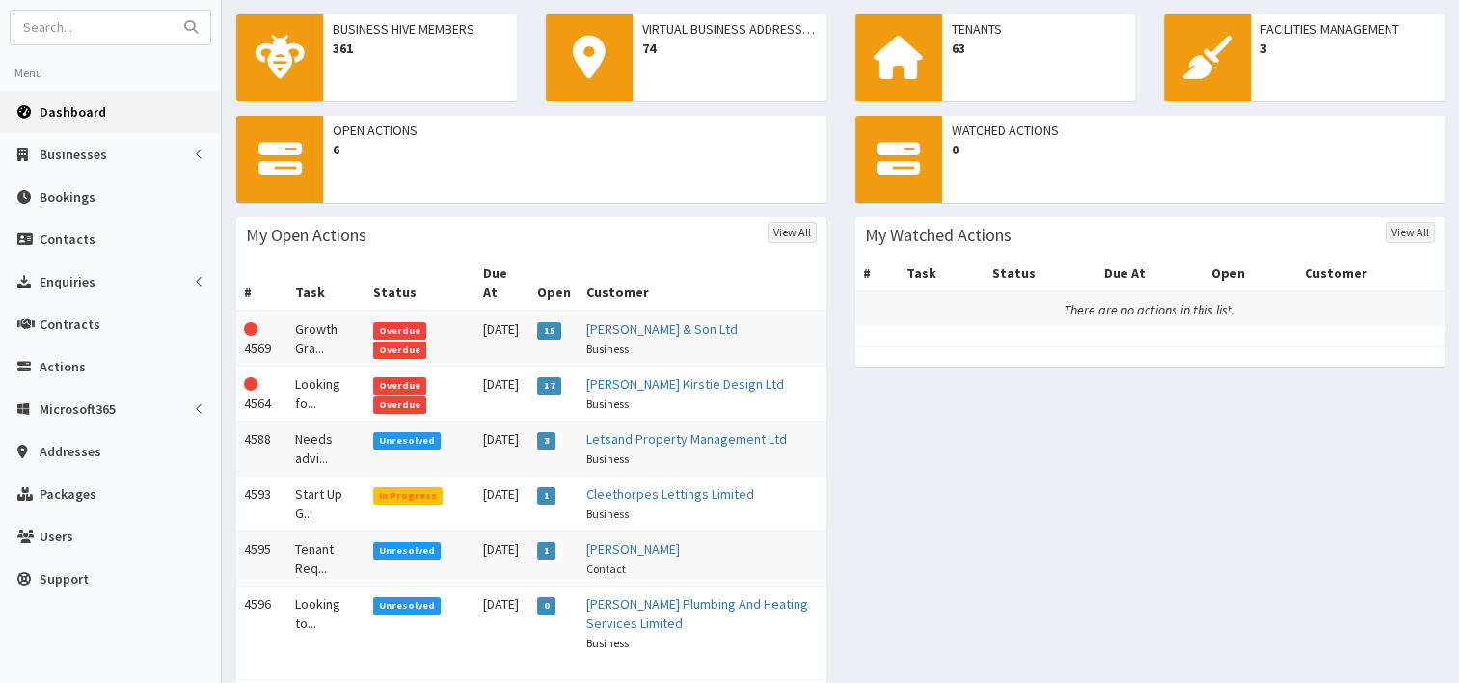
scroll to position [178, 0]
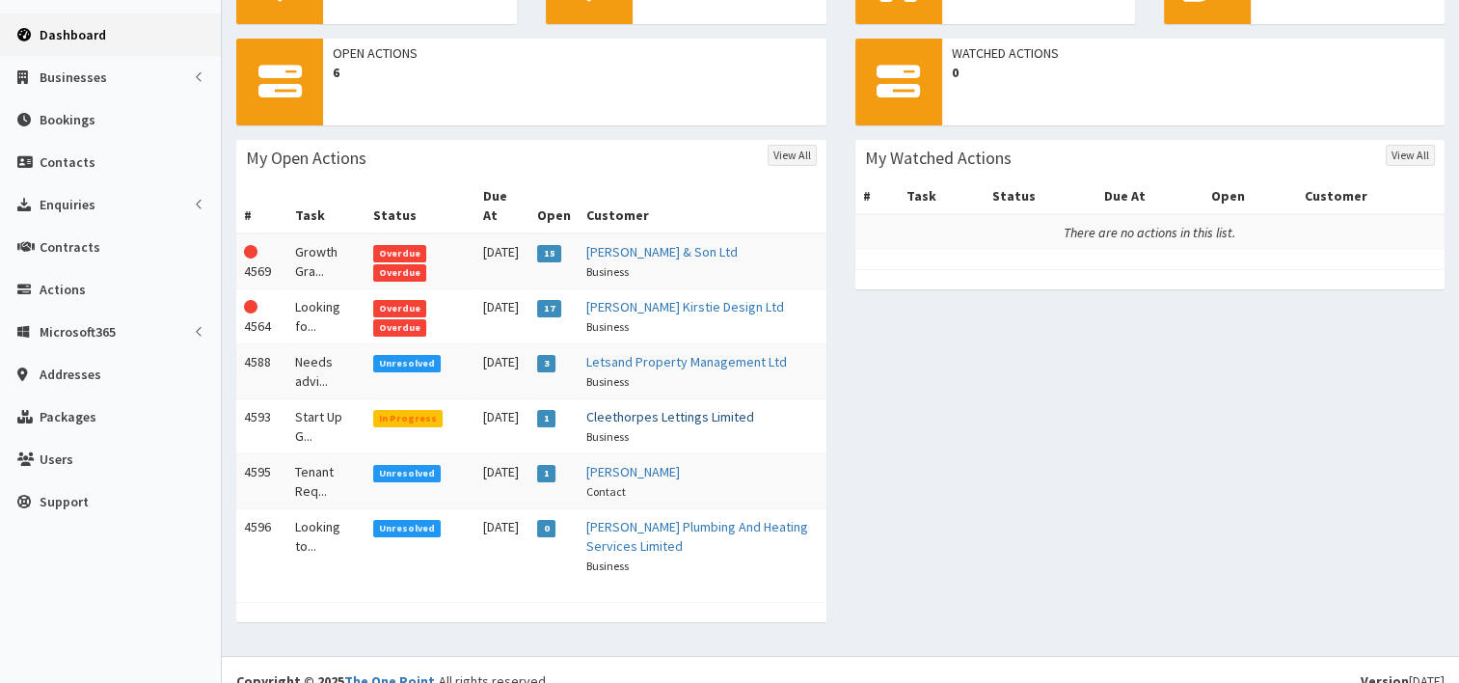
click at [655, 408] on link "Cleethorpes Lettings Limited" at bounding box center [670, 416] width 168 height 17
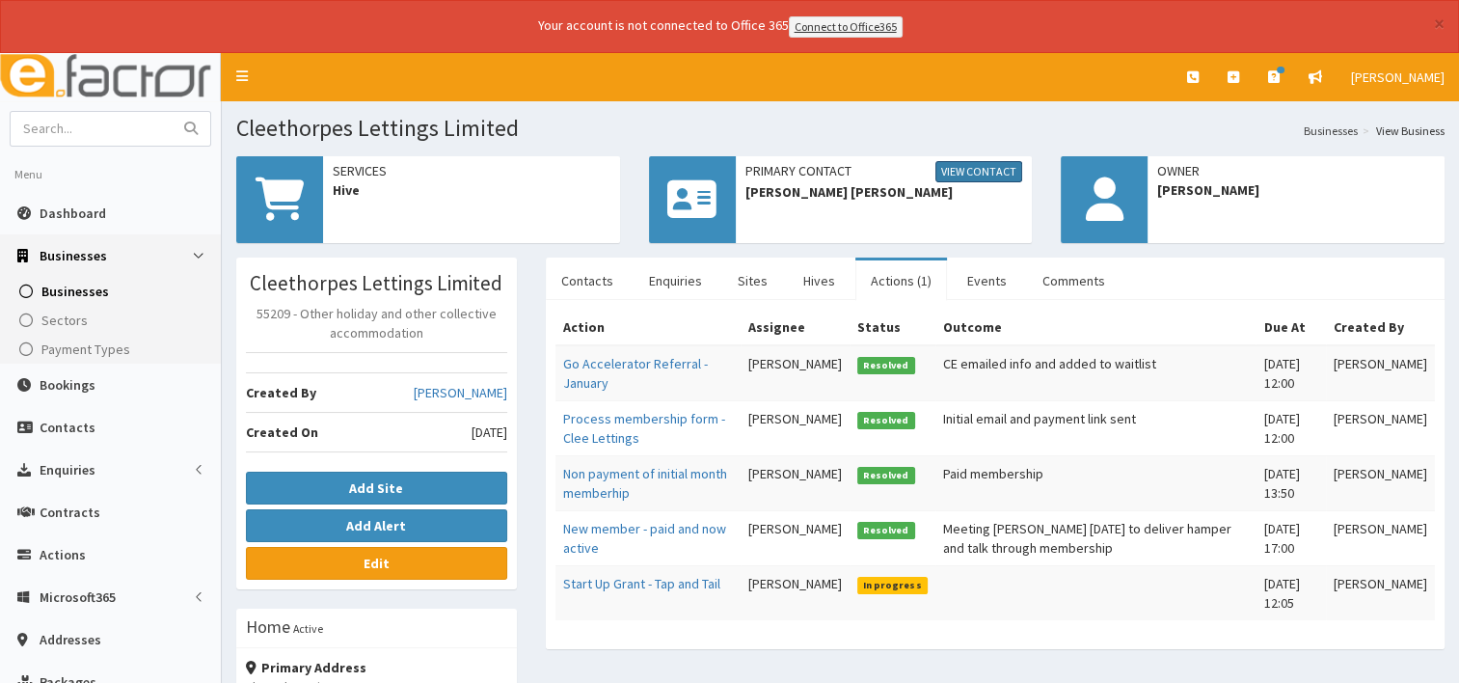
click at [962, 171] on link "View Contact" at bounding box center [978, 171] width 87 height 21
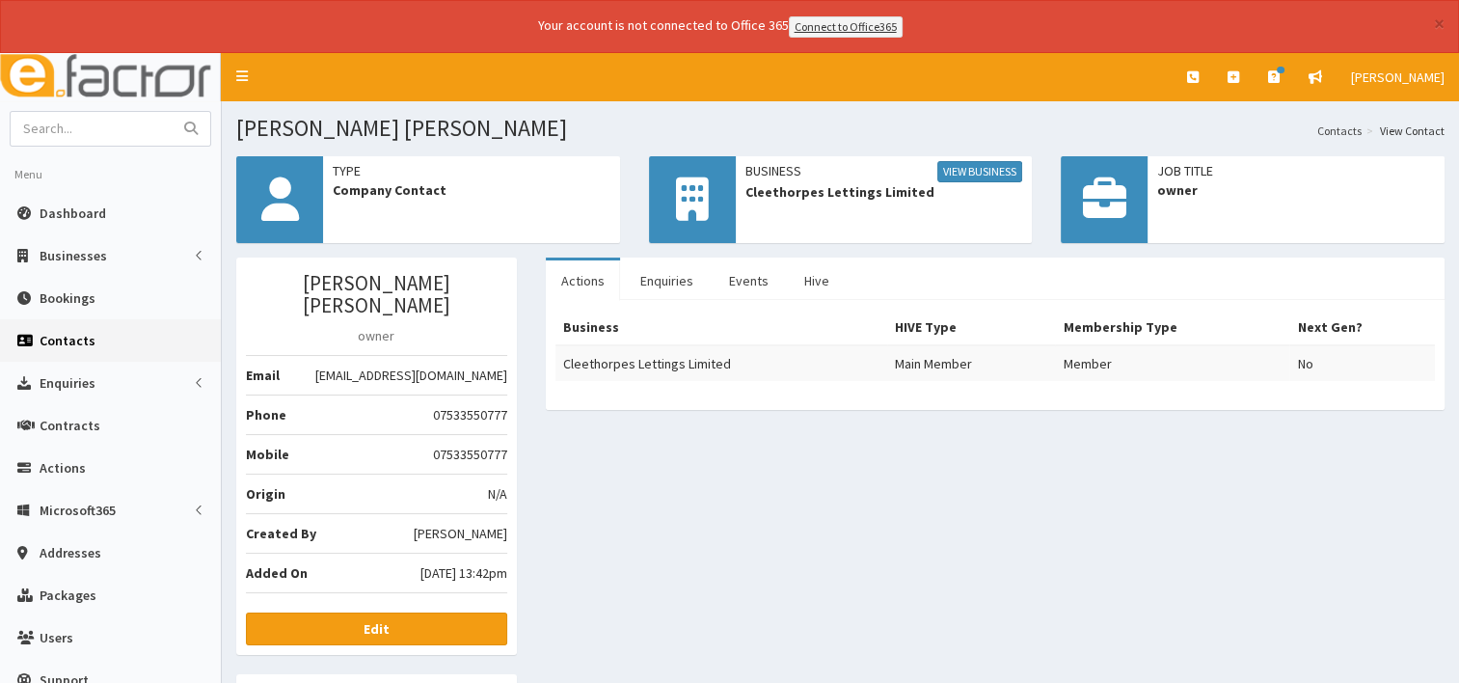
drag, startPoint x: 297, startPoint y: 353, endPoint x: 506, endPoint y: 357, distance: 209.2
click at [506, 357] on li "Email [EMAIL_ADDRESS][DOMAIN_NAME]" at bounding box center [376, 375] width 261 height 40
drag, startPoint x: 506, startPoint y: 357, endPoint x: 461, endPoint y: 351, distance: 45.7
copy li "[EMAIL_ADDRESS][DOMAIN_NAME]"
